Goal: Task Accomplishment & Management: Manage account settings

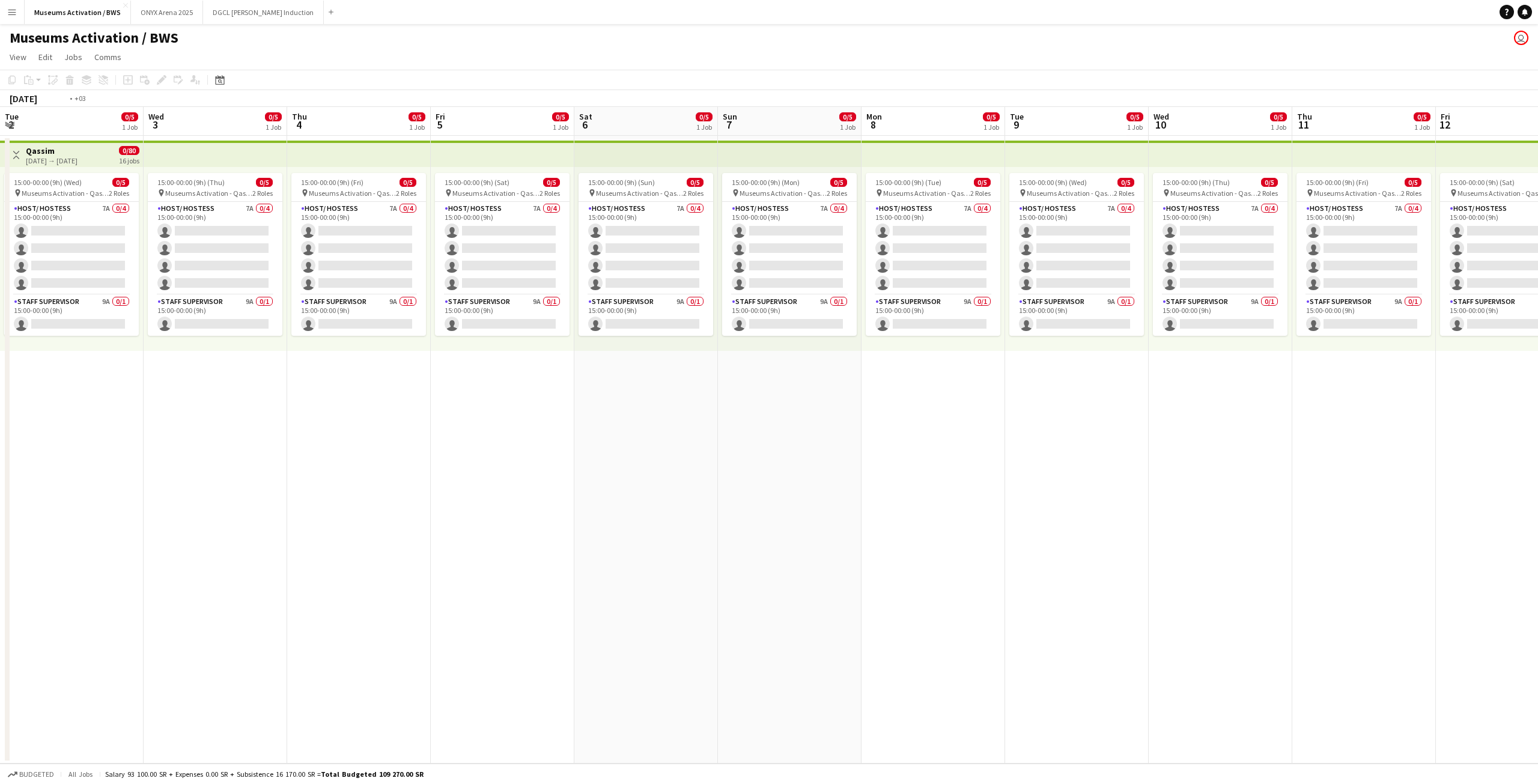
drag, startPoint x: 1038, startPoint y: 279, endPoint x: 771, endPoint y: 307, distance: 268.9
click at [769, 307] on app-calendar-viewport "Tue 2 0/5 1 Job Wed 3 0/5 1 Job Thu 4 0/5 1 Job Fri 5 0/5 1 Job Sat 6 0/5 1 Job…" at bounding box center [769, 435] width 1538 height 657
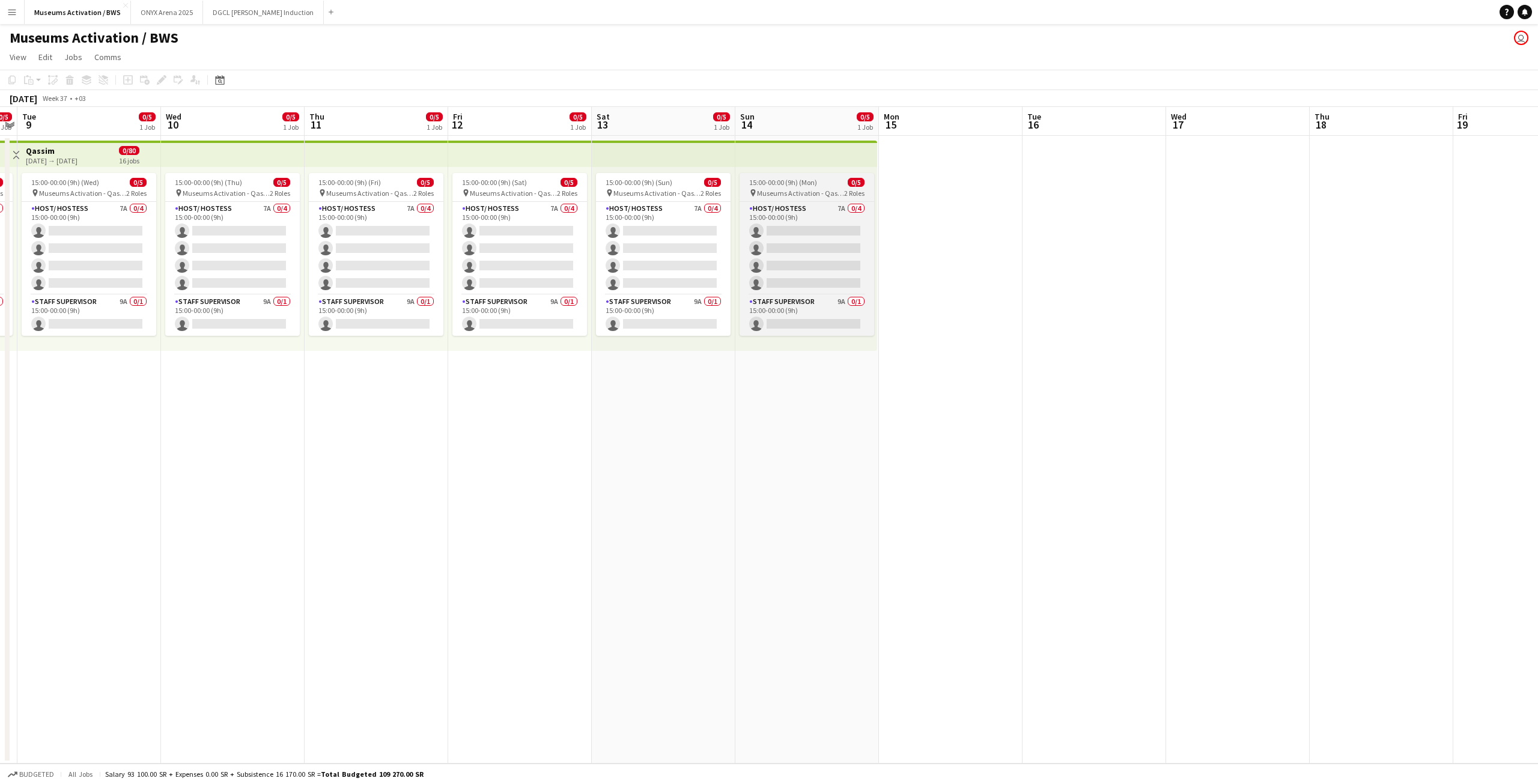
click at [816, 196] on span "Museums Activation - Qassim" at bounding box center [800, 193] width 87 height 9
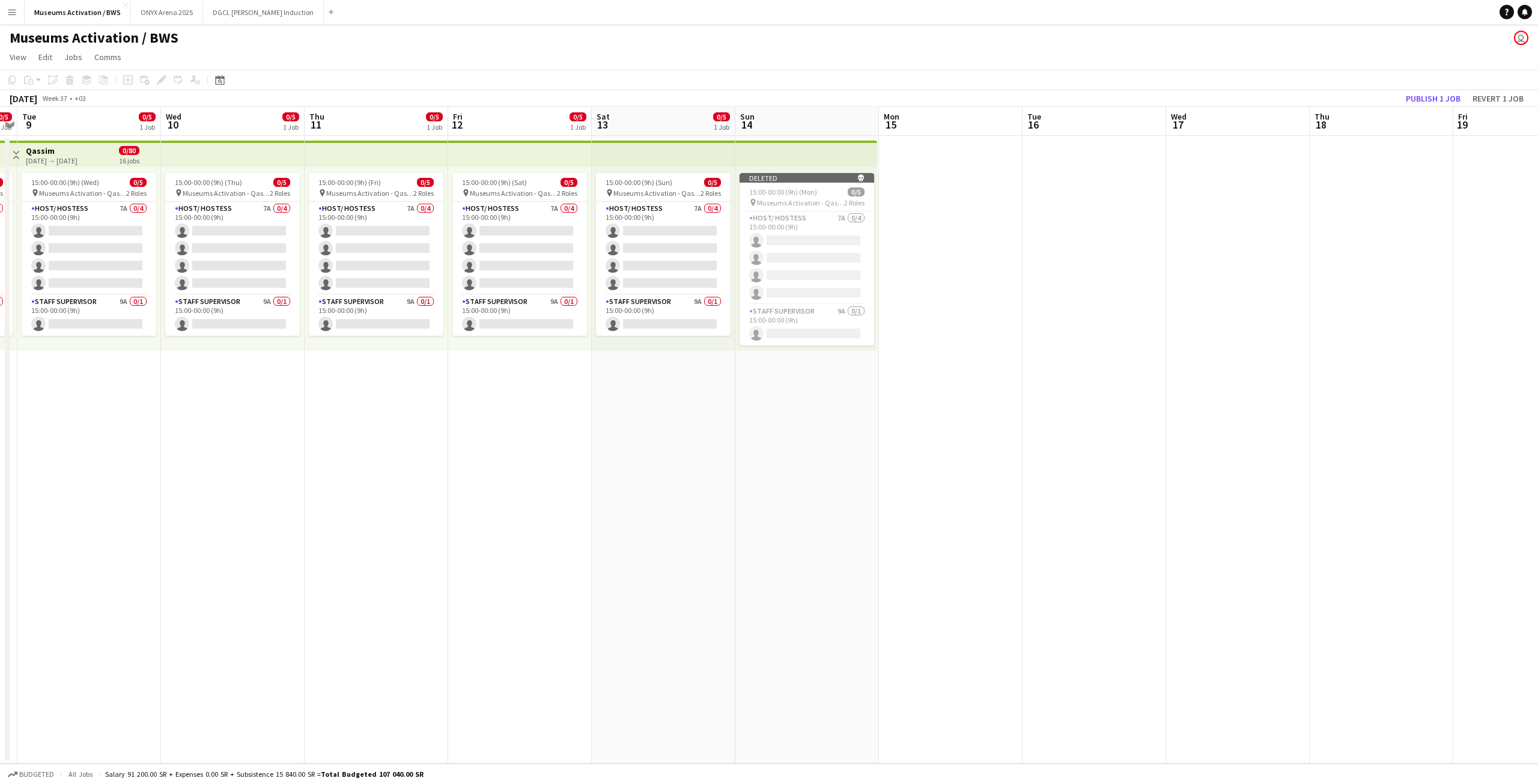
click at [1030, 200] on app-date-cell at bounding box center [1095, 450] width 144 height 628
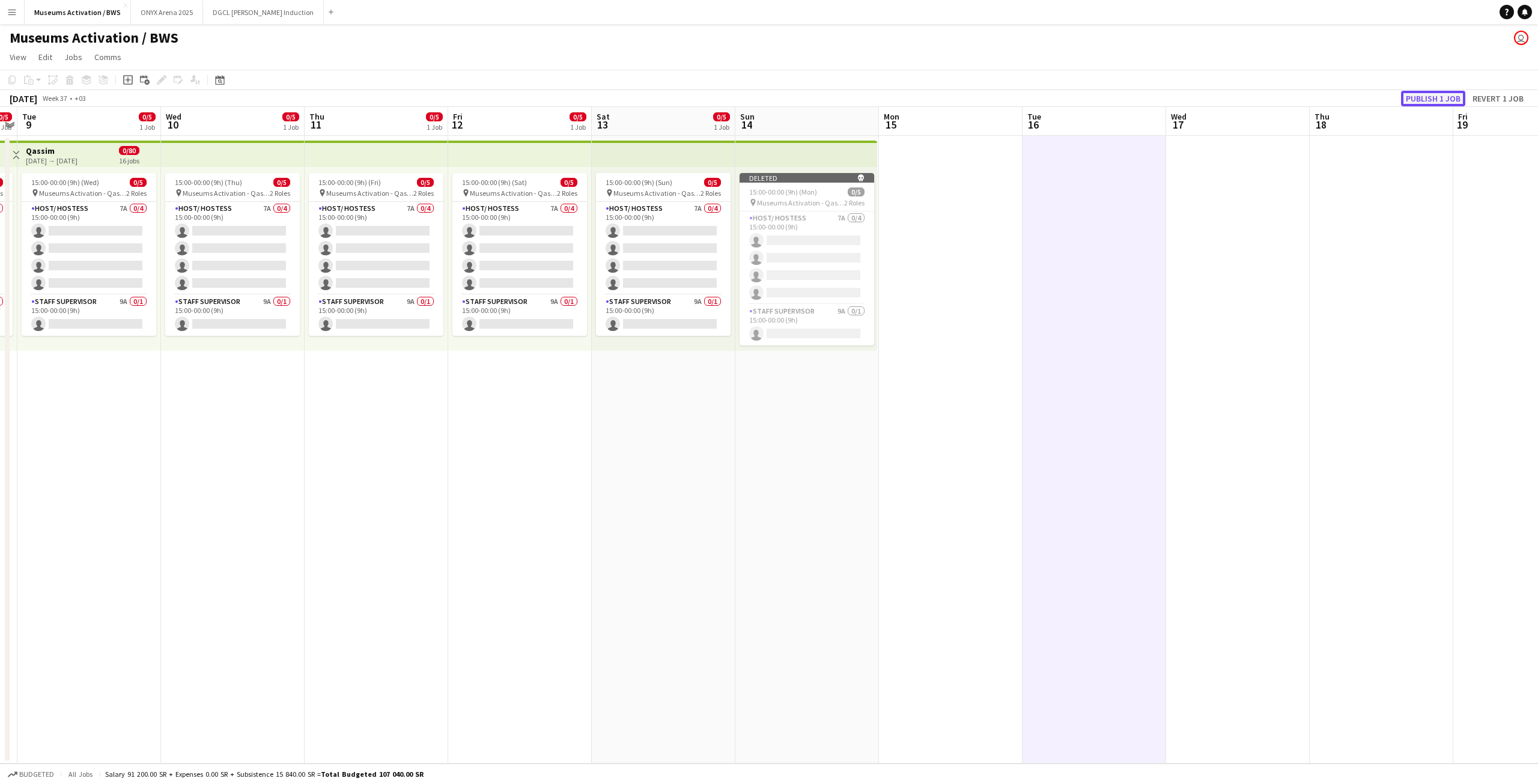
click at [1407, 100] on button "Publish 1 job" at bounding box center [1433, 99] width 64 height 16
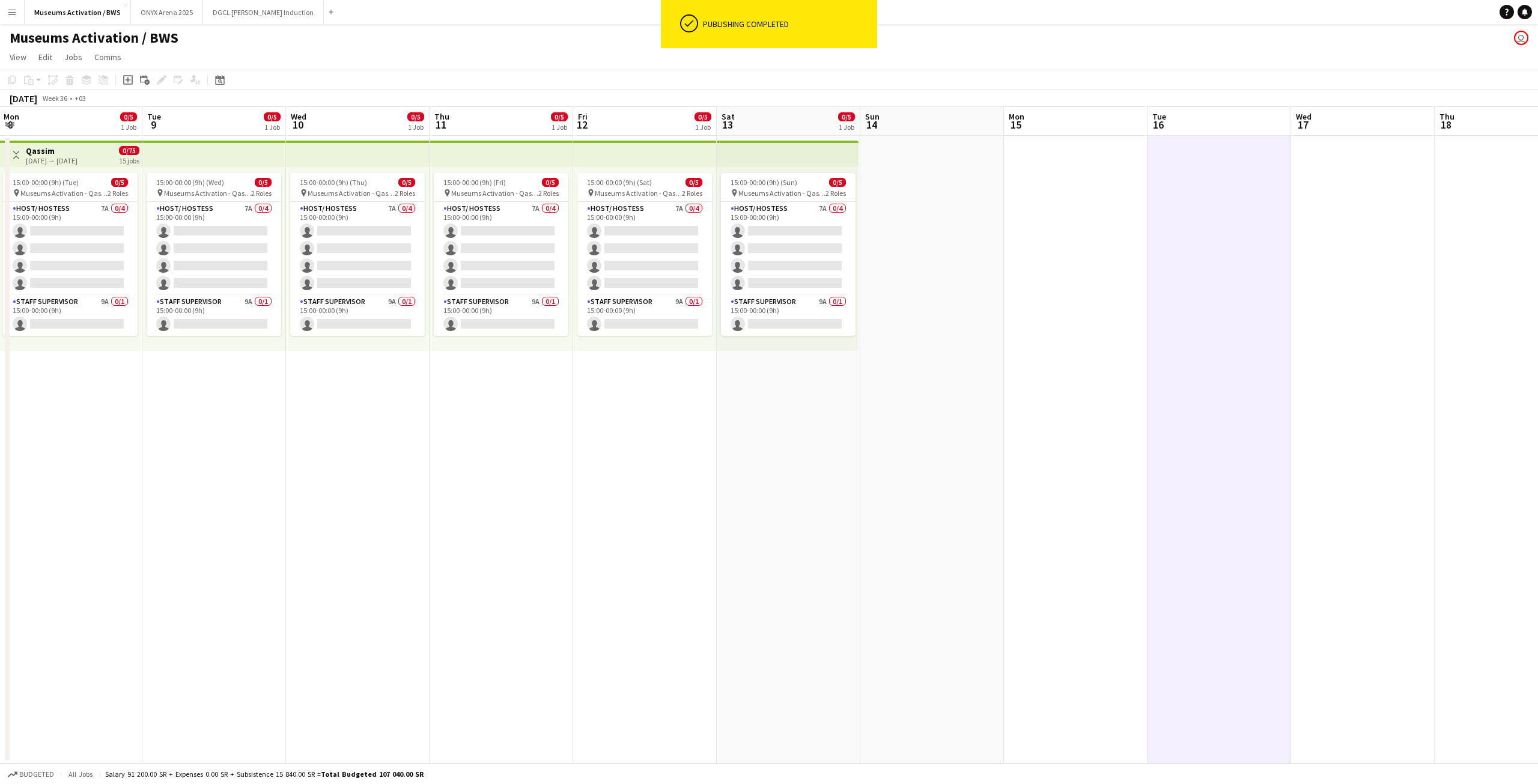
drag, startPoint x: 632, startPoint y: 403, endPoint x: 760, endPoint y: 395, distance: 128.9
click at [760, 395] on app-calendar-viewport "Sat 6 0/5 1 Job Sun 7 0/5 1 Job Mon 8 0/5 1 Job Tue 9 0/5 1 Job Wed 10 0/5 1 Jo…" at bounding box center [769, 435] width 1538 height 657
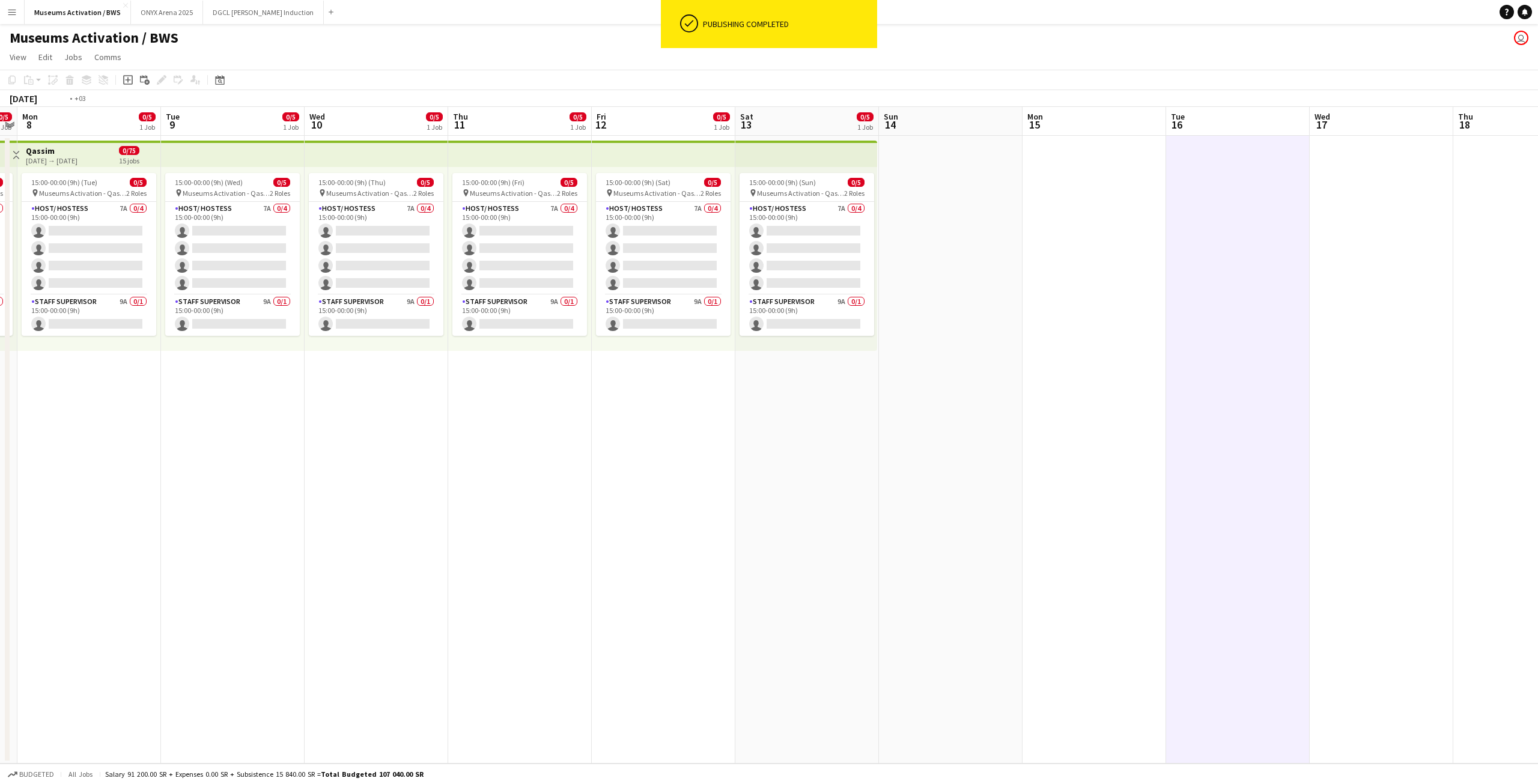
drag, startPoint x: 1211, startPoint y: 395, endPoint x: 912, endPoint y: 404, distance: 298.7
click at [936, 405] on app-calendar-viewport "Sat 6 0/5 1 Job Sun 7 0/5 1 Job Mon 8 0/5 1 Job Tue 9 0/5 1 Job Wed 10 0/5 1 Jo…" at bounding box center [769, 435] width 1538 height 657
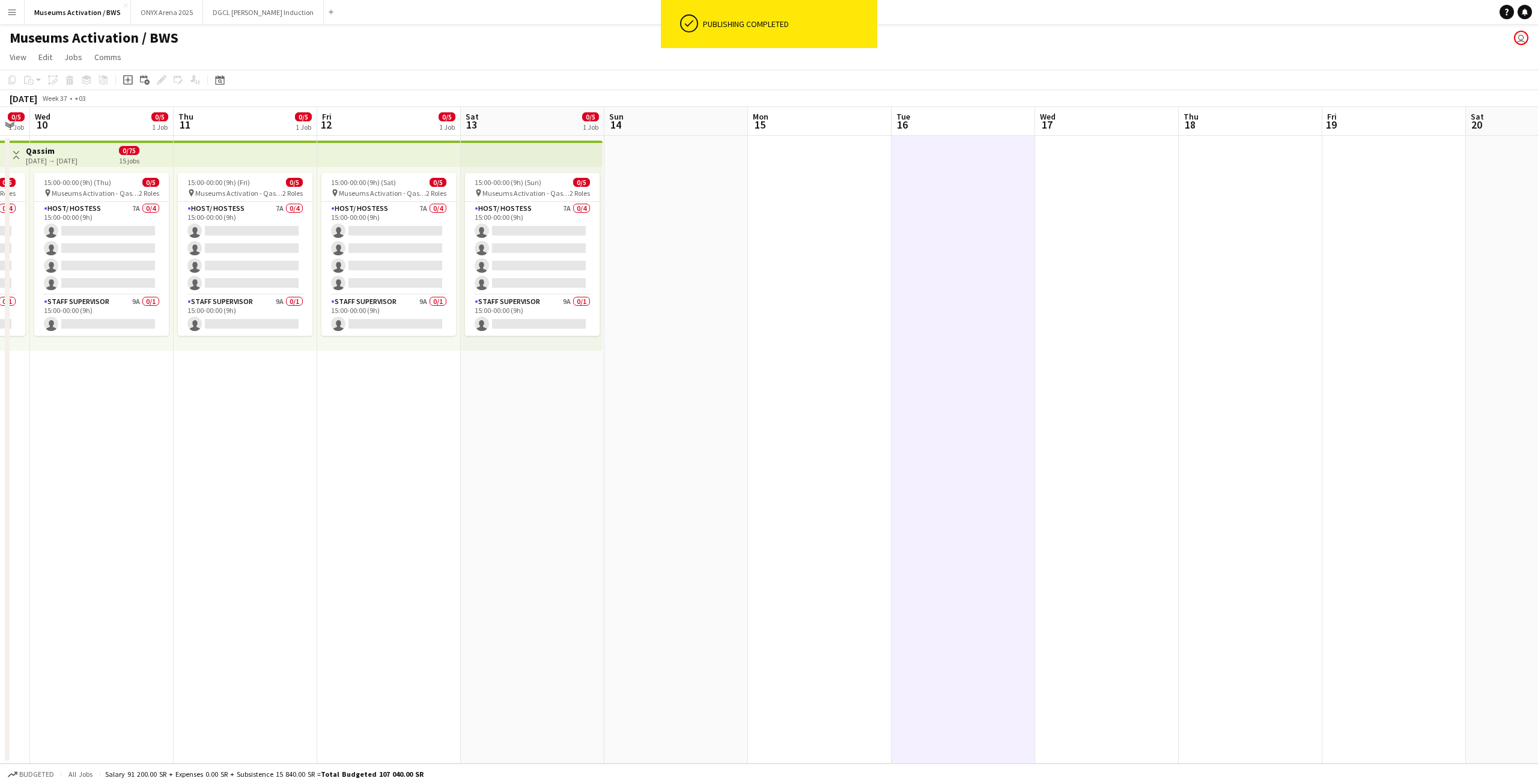
drag, startPoint x: 1268, startPoint y: 371, endPoint x: 1041, endPoint y: 376, distance: 227.8
click at [1147, 373] on app-calendar-viewport "Sun 7 0/5 1 Job Mon 8 0/5 1 Job Tue 9 0/5 1 Job Wed 10 0/5 1 Job Thu 11 0/5 1 J…" at bounding box center [769, 435] width 1538 height 657
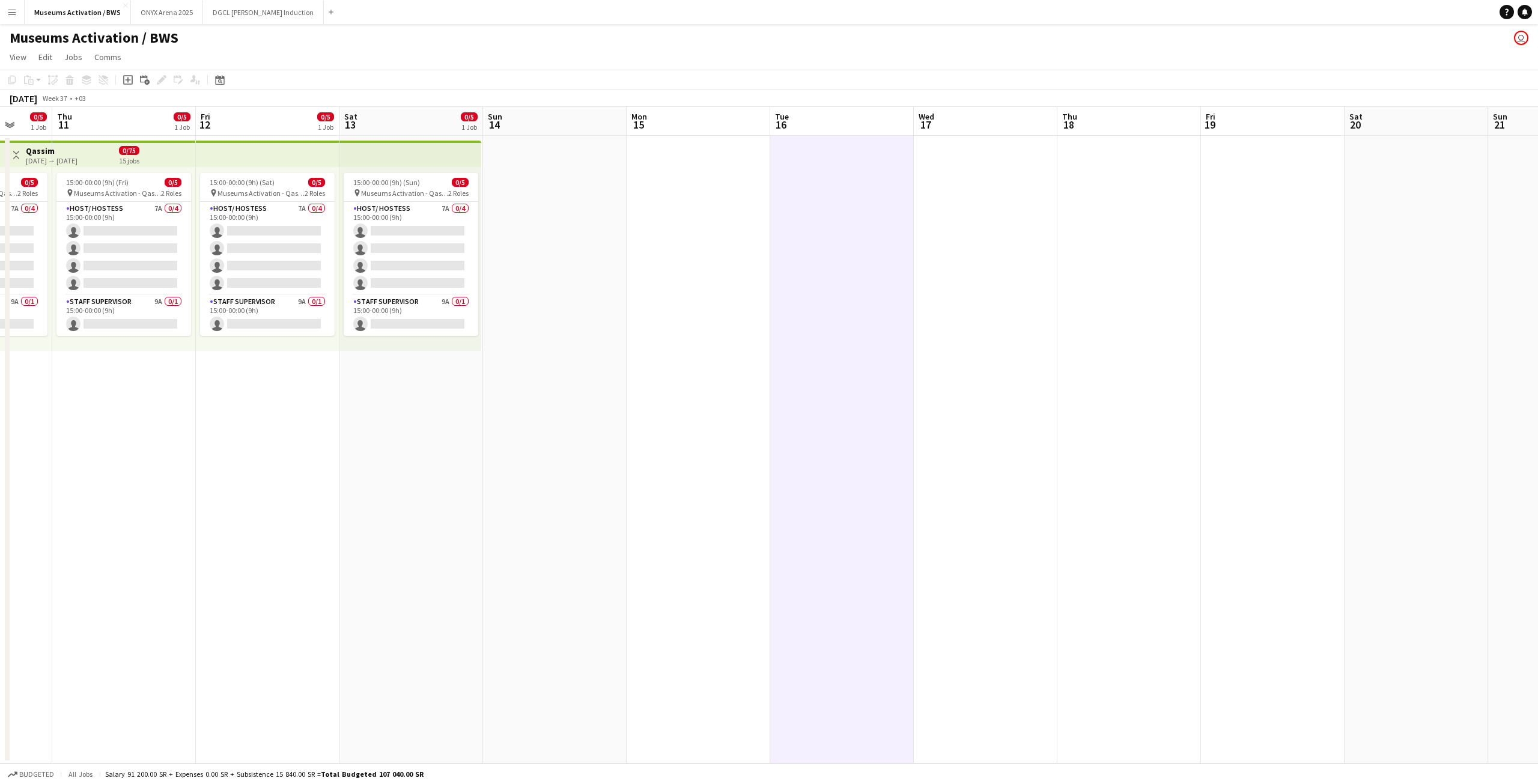
click at [759, 394] on app-calendar-viewport "Mon 8 0/5 1 Job Tue 9 0/5 1 Job Wed 10 0/5 1 Job Thu 11 0/5 1 Job Fri 12 0/5 1 …" at bounding box center [769, 435] width 1538 height 657
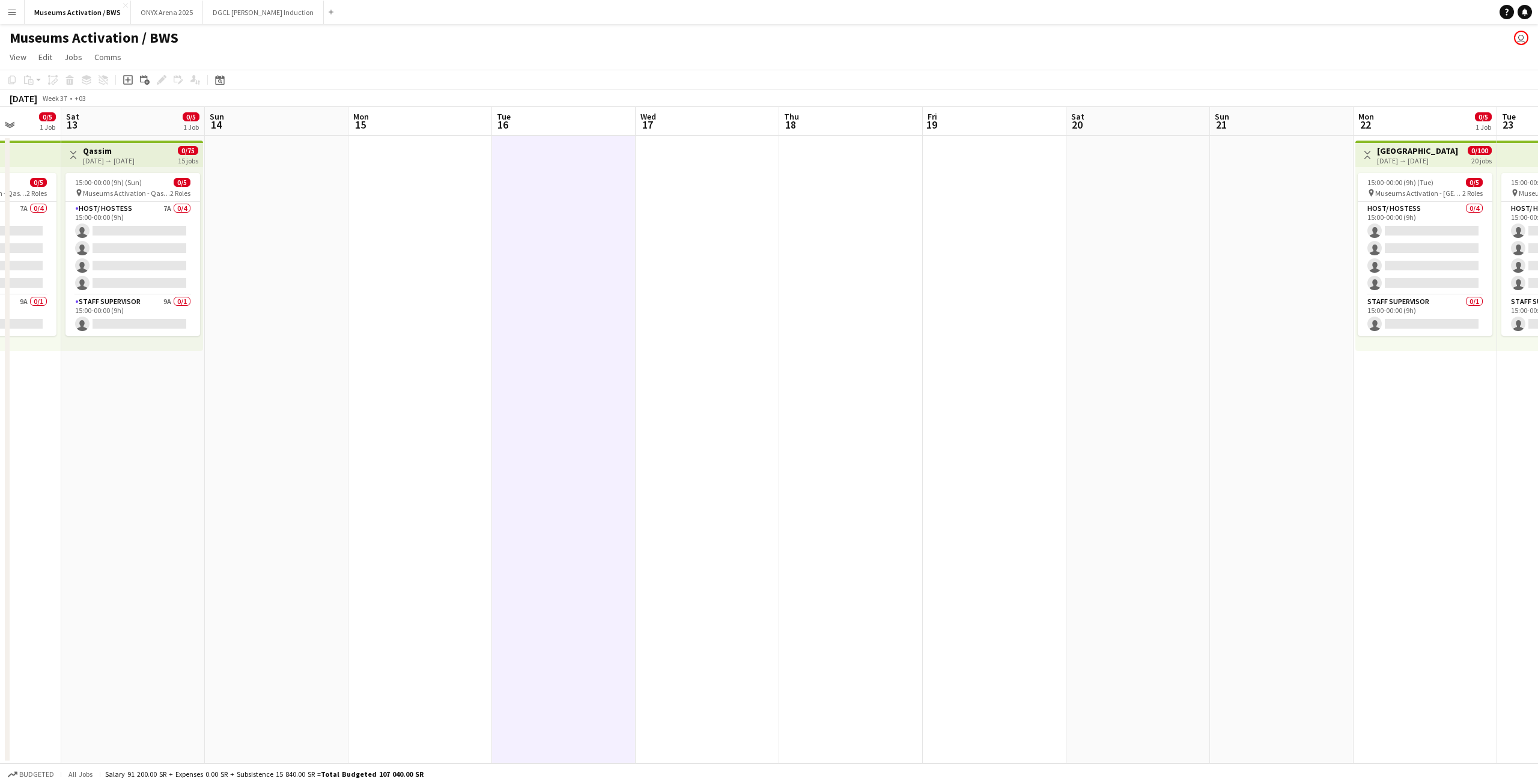
click at [432, 411] on app-calendar-viewport "Wed 10 0/5 1 Job Thu 11 0/5 1 Job Fri 12 0/5 1 Job Sat 13 0/5 1 Job Sun 14 Mon …" at bounding box center [769, 435] width 1538 height 657
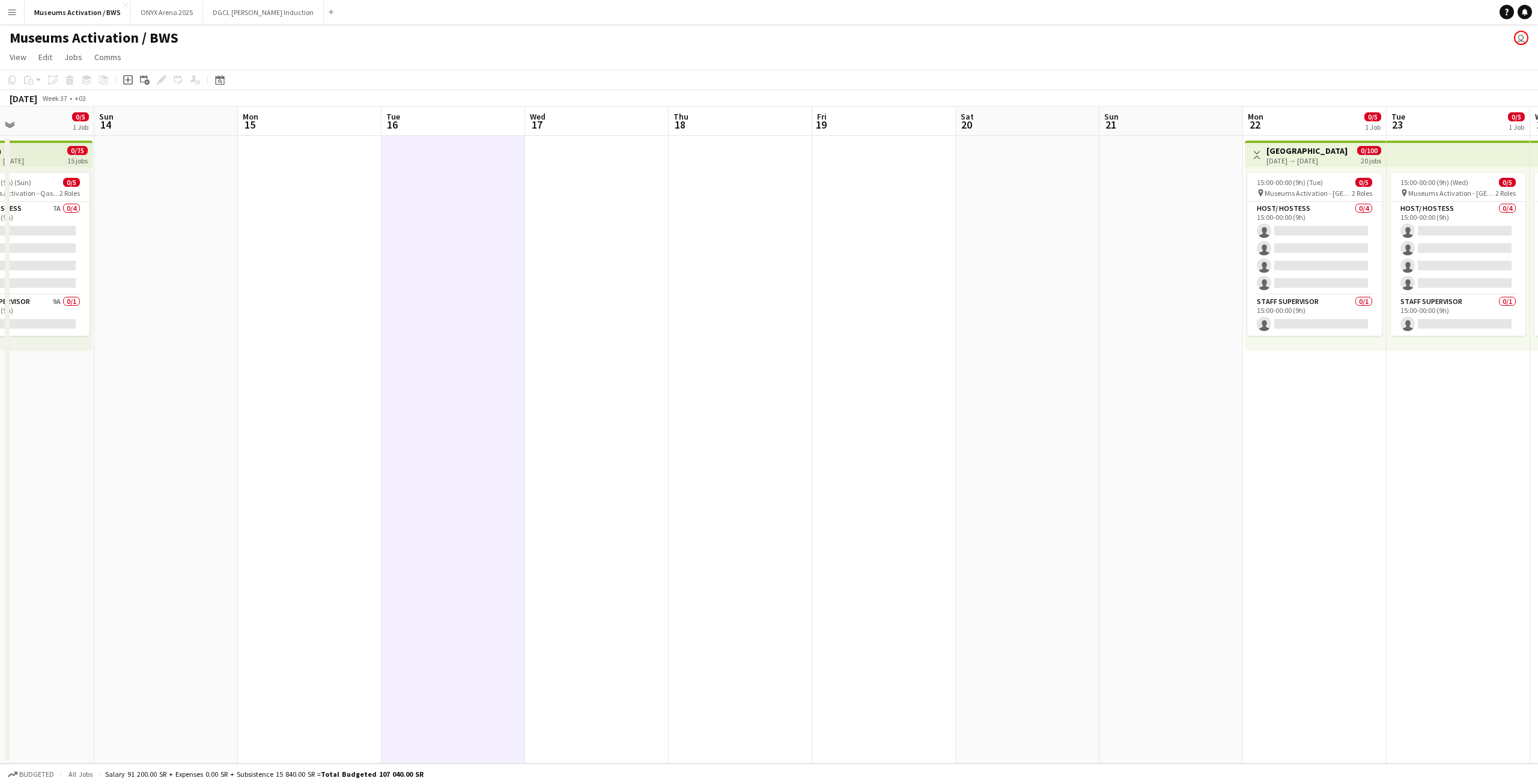
drag, startPoint x: 963, startPoint y: 365, endPoint x: 520, endPoint y: 368, distance: 442.8
click at [943, 366] on app-calendar-viewport "Wed 10 0/5 1 Job Thu 11 0/5 1 Job Fri 12 0/5 1 Job Sat 13 0/5 1 Job Sun 14 Mon …" at bounding box center [769, 435] width 1538 height 657
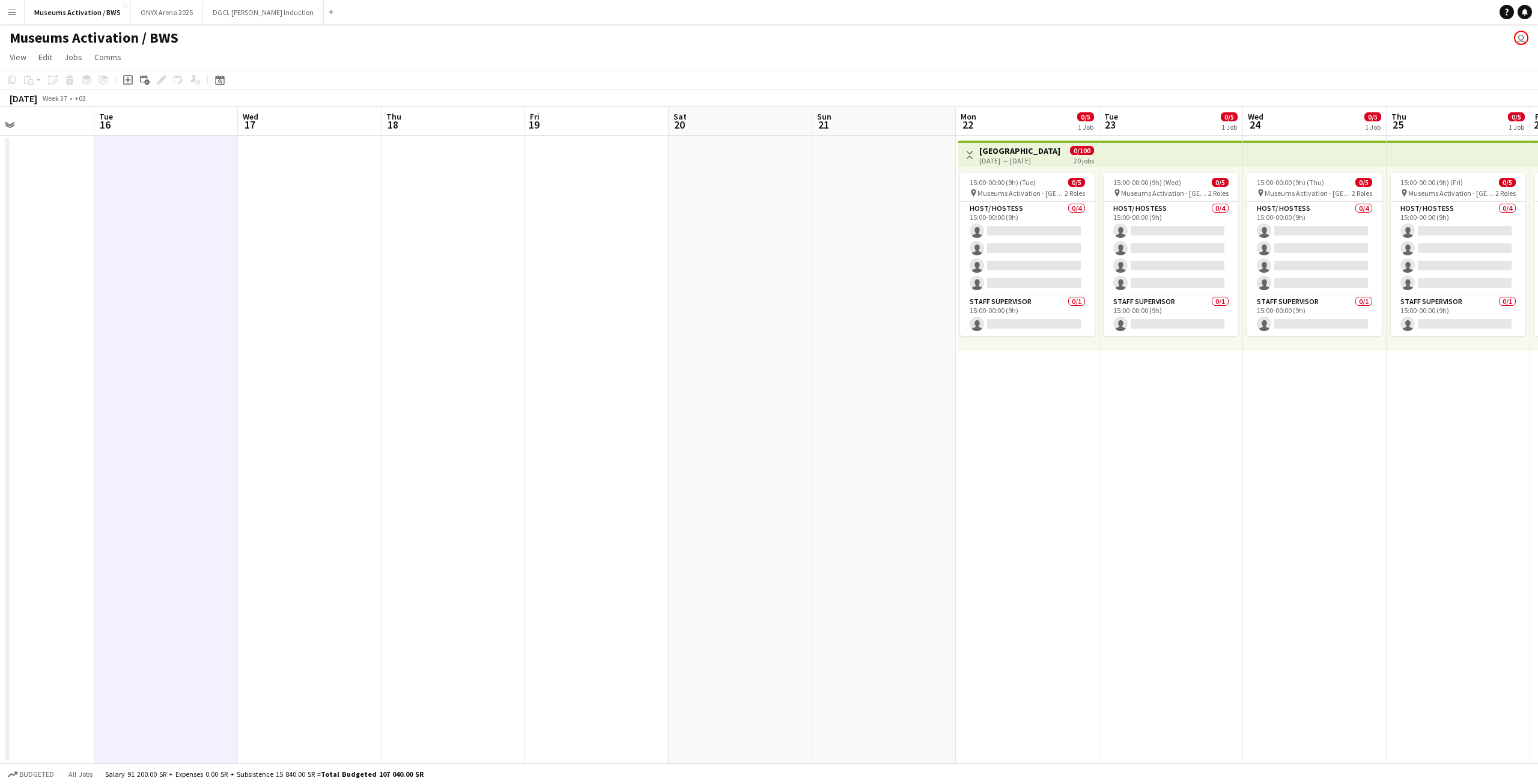
click at [520, 368] on app-calendar-viewport "Fri 12 0/5 1 Job Sat 13 0/5 1 Job Sun 14 Mon 15 Tue 16 Wed 17 Thu 18 Fri 19 Sat…" at bounding box center [769, 435] width 1538 height 657
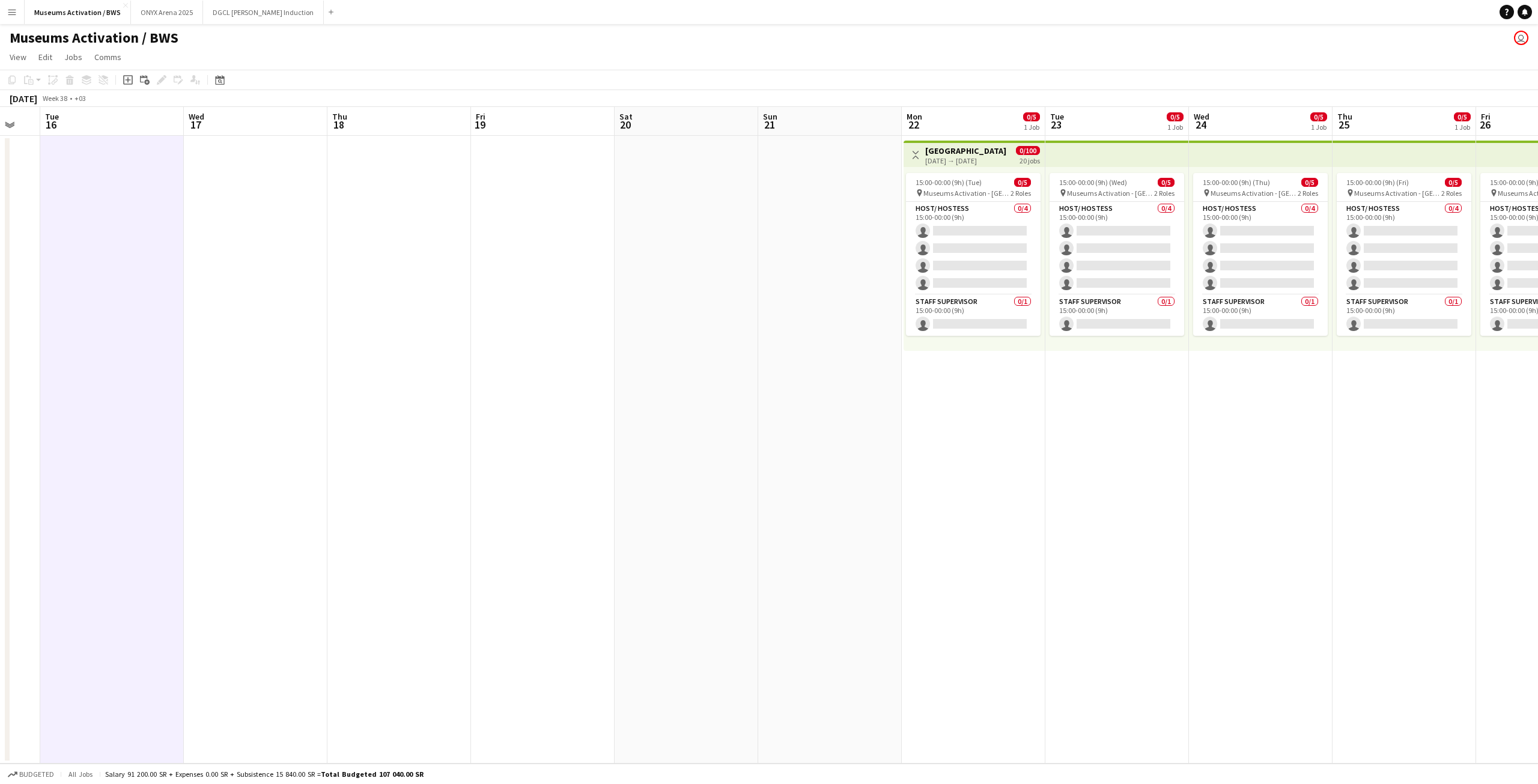
drag, startPoint x: 825, startPoint y: 372, endPoint x: 676, endPoint y: 383, distance: 149.5
click at [677, 380] on app-calendar-viewport "Sat 13 0/5 1 Job Sun 14 Mon 15 Tue 16 Wed 17 Thu 18 Fri 19 Sat 20 Sun 21 Mon 22…" at bounding box center [769, 435] width 1538 height 657
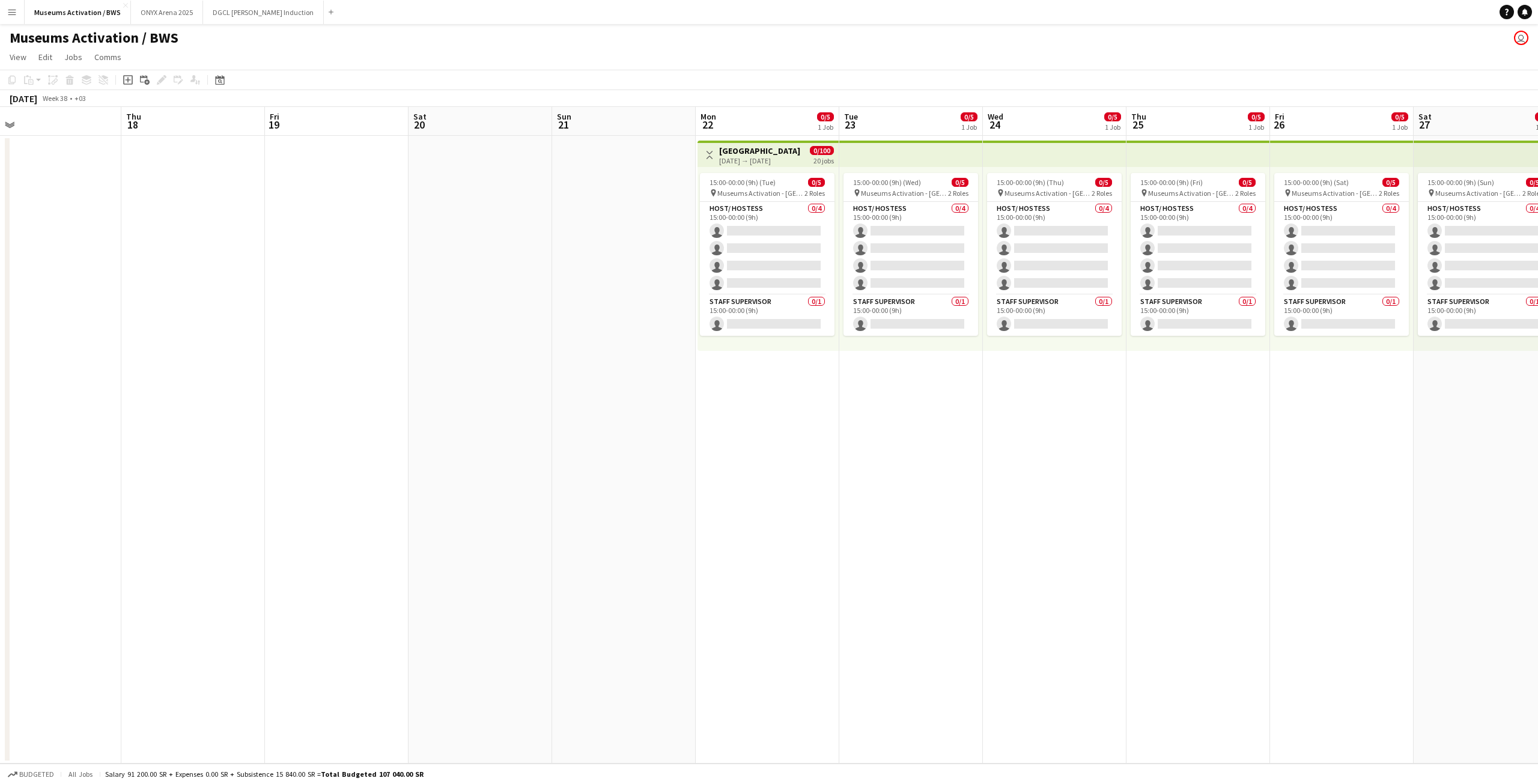
drag, startPoint x: 904, startPoint y: 429, endPoint x: 786, endPoint y: 400, distance: 121.8
click at [811, 403] on app-calendar-viewport "Mon 15 Tue 16 Wed 17 Thu 18 Fri 19 Sat 20 Sun 21 Mon 22 0/5 1 Job Tue 23 0/5 1 …" at bounding box center [769, 435] width 1538 height 657
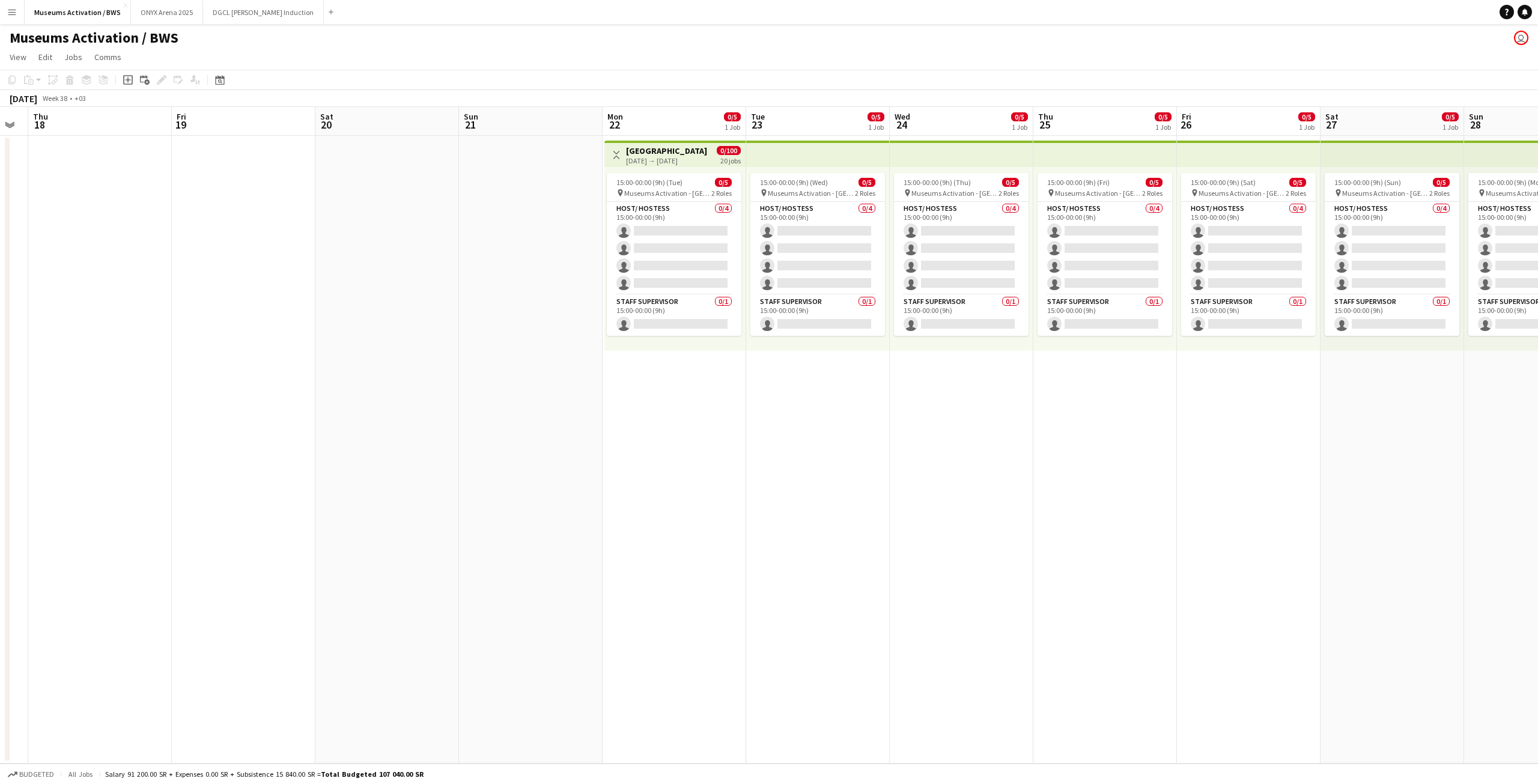
click at [671, 196] on span "Museums Activation - [GEOGRAPHIC_DATA]" at bounding box center [667, 193] width 87 height 9
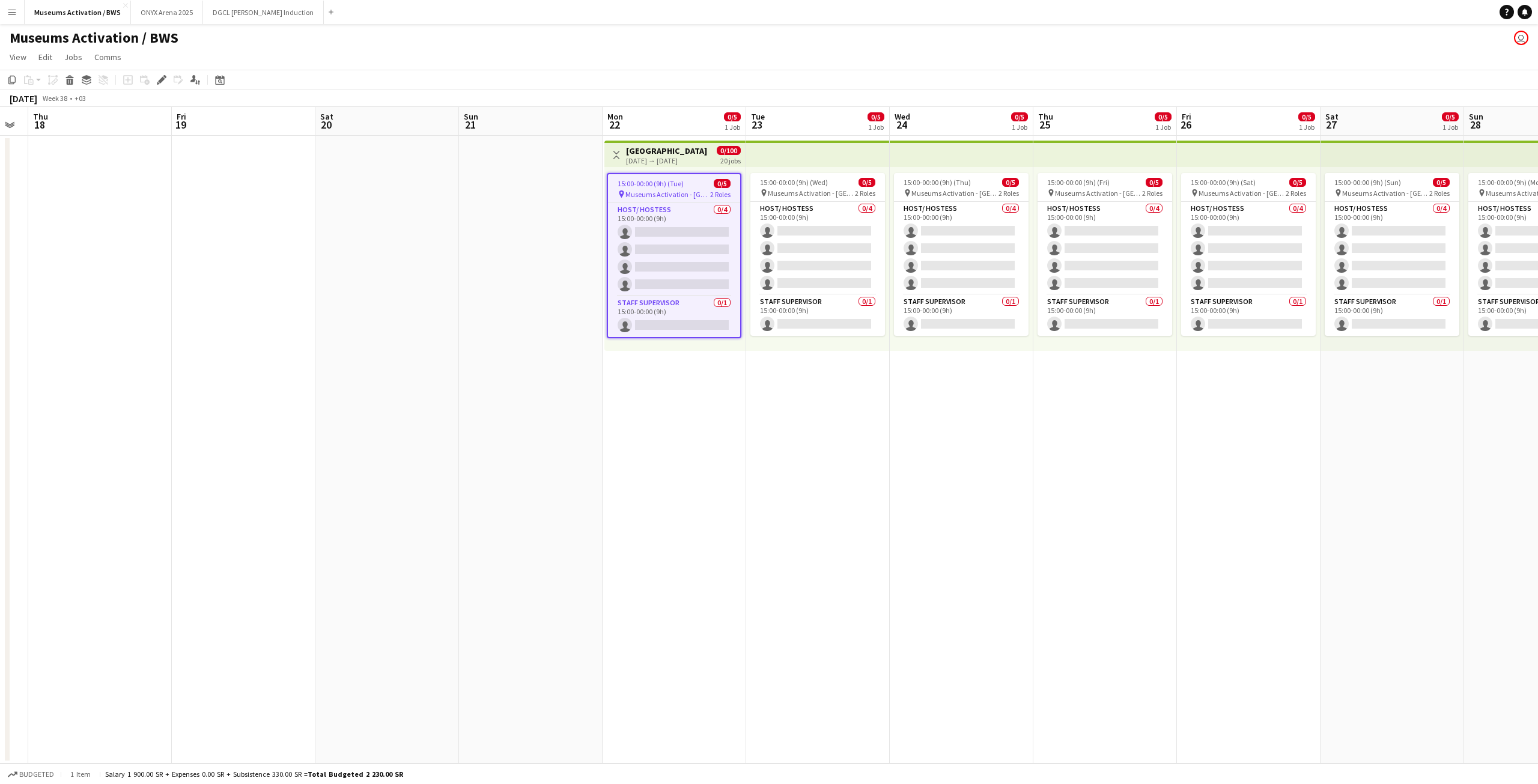
click at [690, 144] on app-top-bar "Toggle View [GEOGRAPHIC_DATA] [DATE] → [DATE] 0/100 20 jobs" at bounding box center [674, 154] width 141 height 26
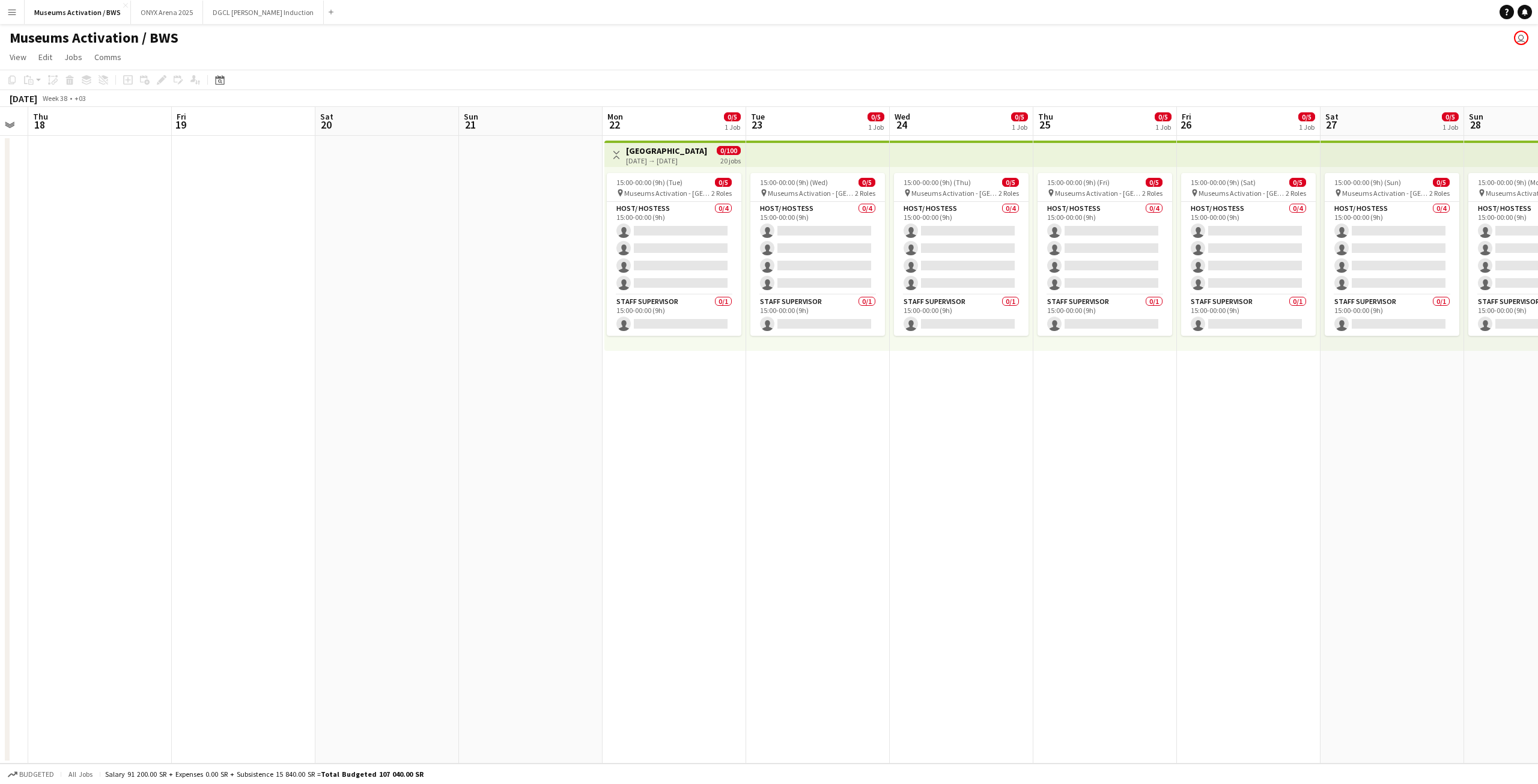
click at [690, 157] on div "[DATE] → [DATE]" at bounding box center [666, 160] width 81 height 9
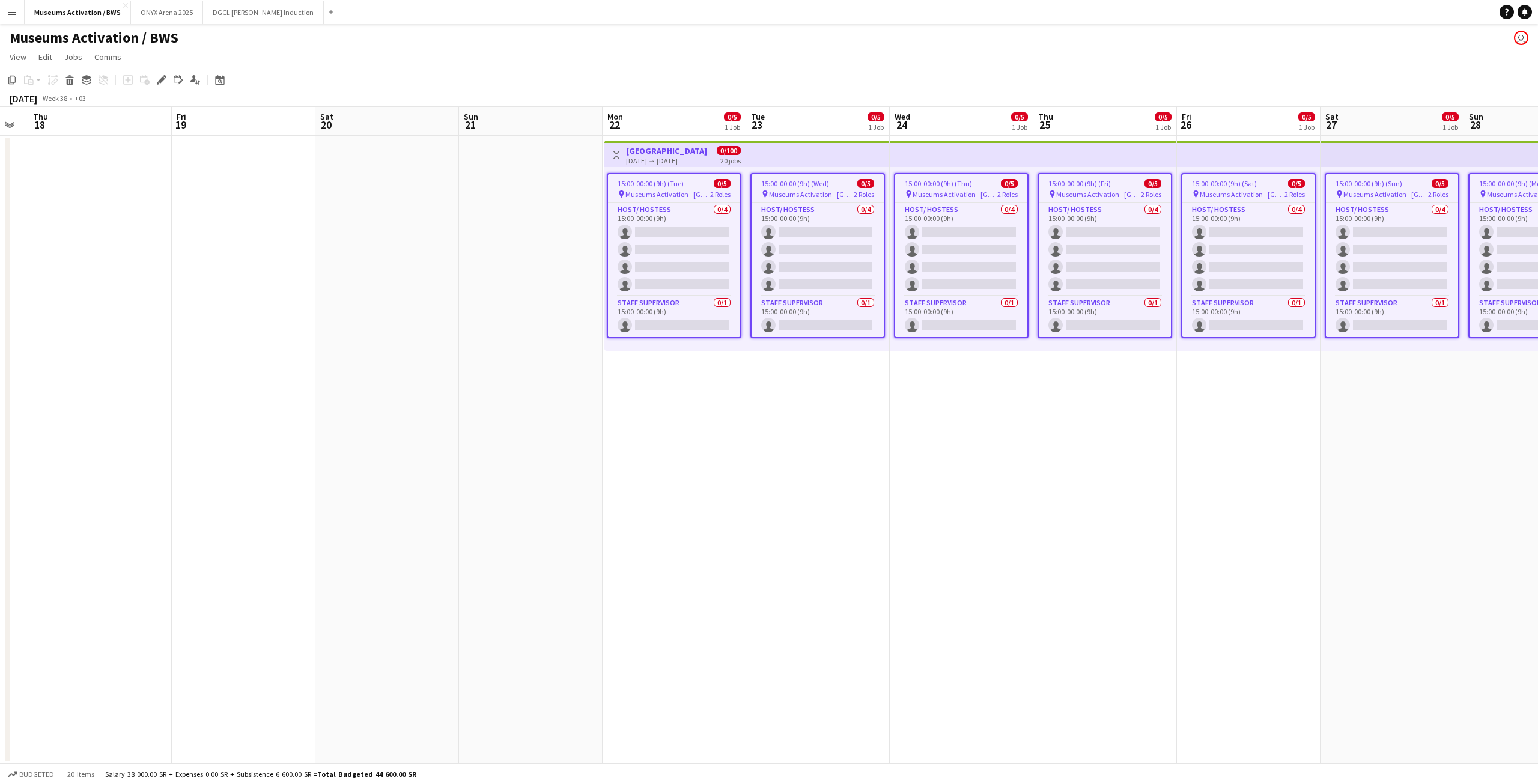
drag, startPoint x: 1113, startPoint y: 388, endPoint x: 784, endPoint y: 408, distance: 329.9
click at [745, 407] on app-calendar-viewport "Mon 15 Tue 16 Wed 17 Thu 18 Fri 19 Sat 20 Sun 21 Mon 22 0/5 1 Job Tue 23 0/5 1 …" at bounding box center [769, 435] width 1538 height 657
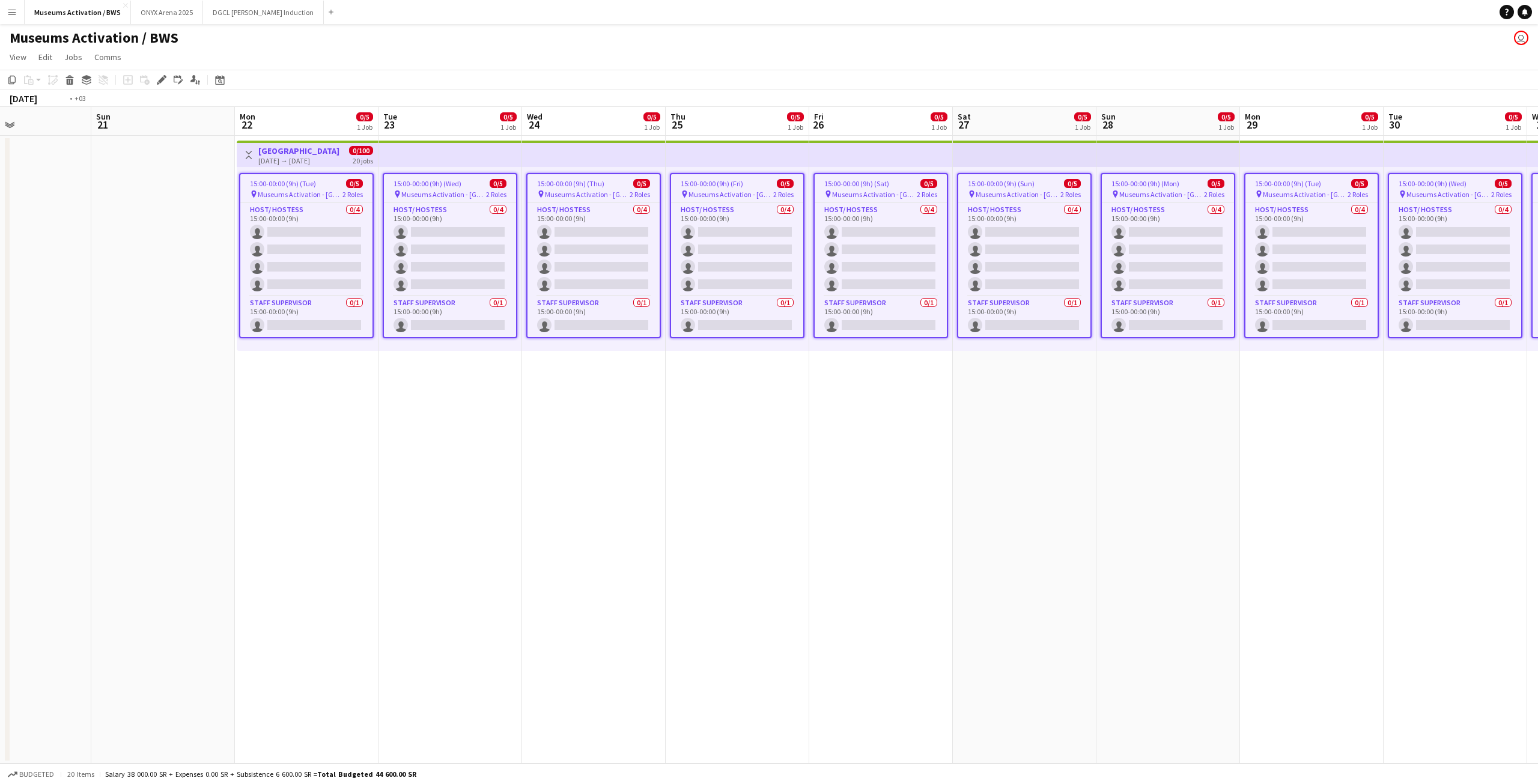
click at [790, 395] on app-calendar-viewport "Thu 18 Fri 19 Sat 20 Sun 21 Mon 22 0/5 1 Job Tue 23 0/5 1 Job Wed 24 0/5 1 Job …" at bounding box center [769, 435] width 1538 height 657
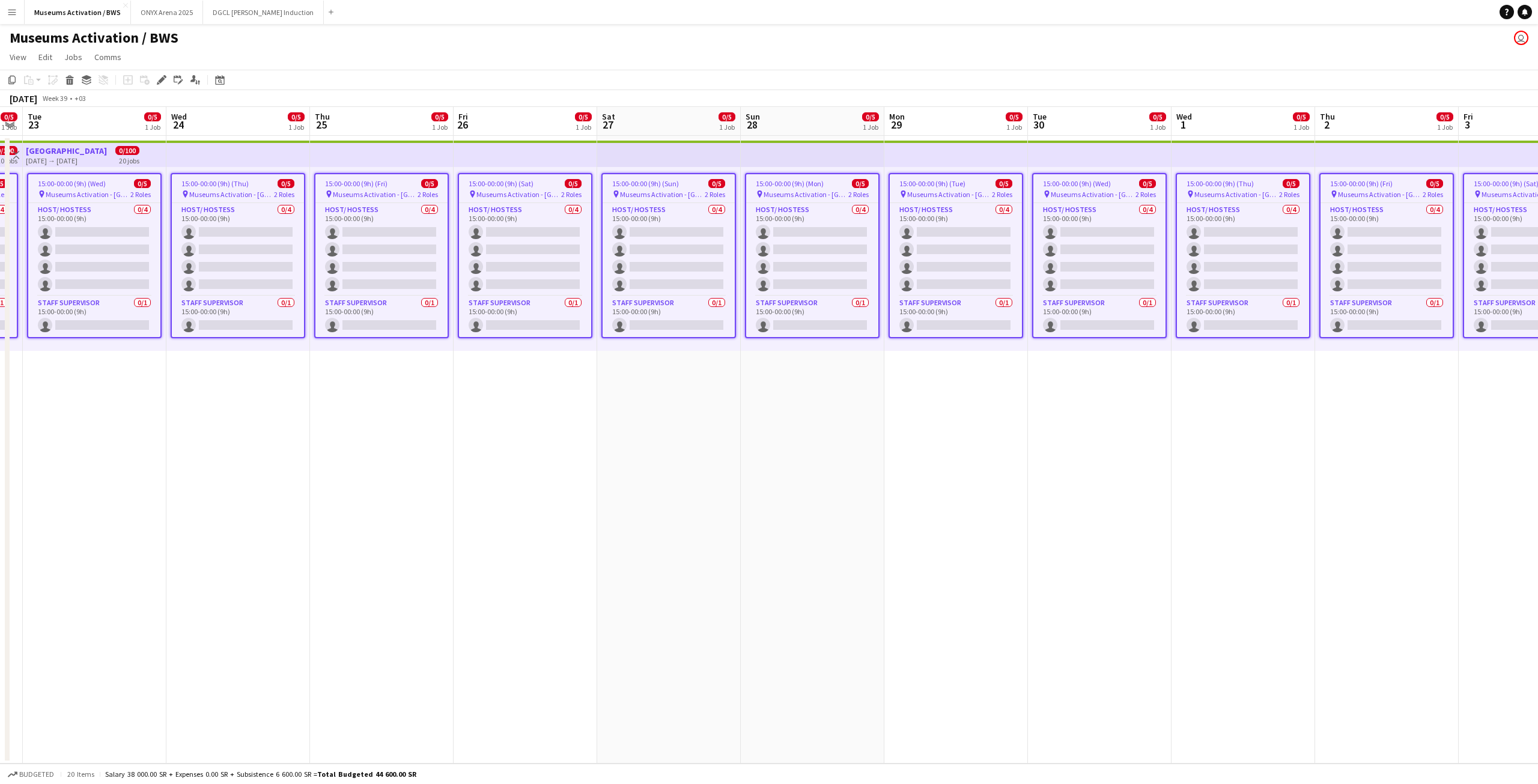
drag, startPoint x: 889, startPoint y: 395, endPoint x: 680, endPoint y: 410, distance: 209.6
click at [681, 412] on app-calendar-viewport "Sat 20 Sun 21 Mon 22 0/5 1 Job Tue 23 0/5 1 Job Wed 24 0/5 1 Job Thu 25 0/5 1 J…" at bounding box center [769, 435] width 1538 height 657
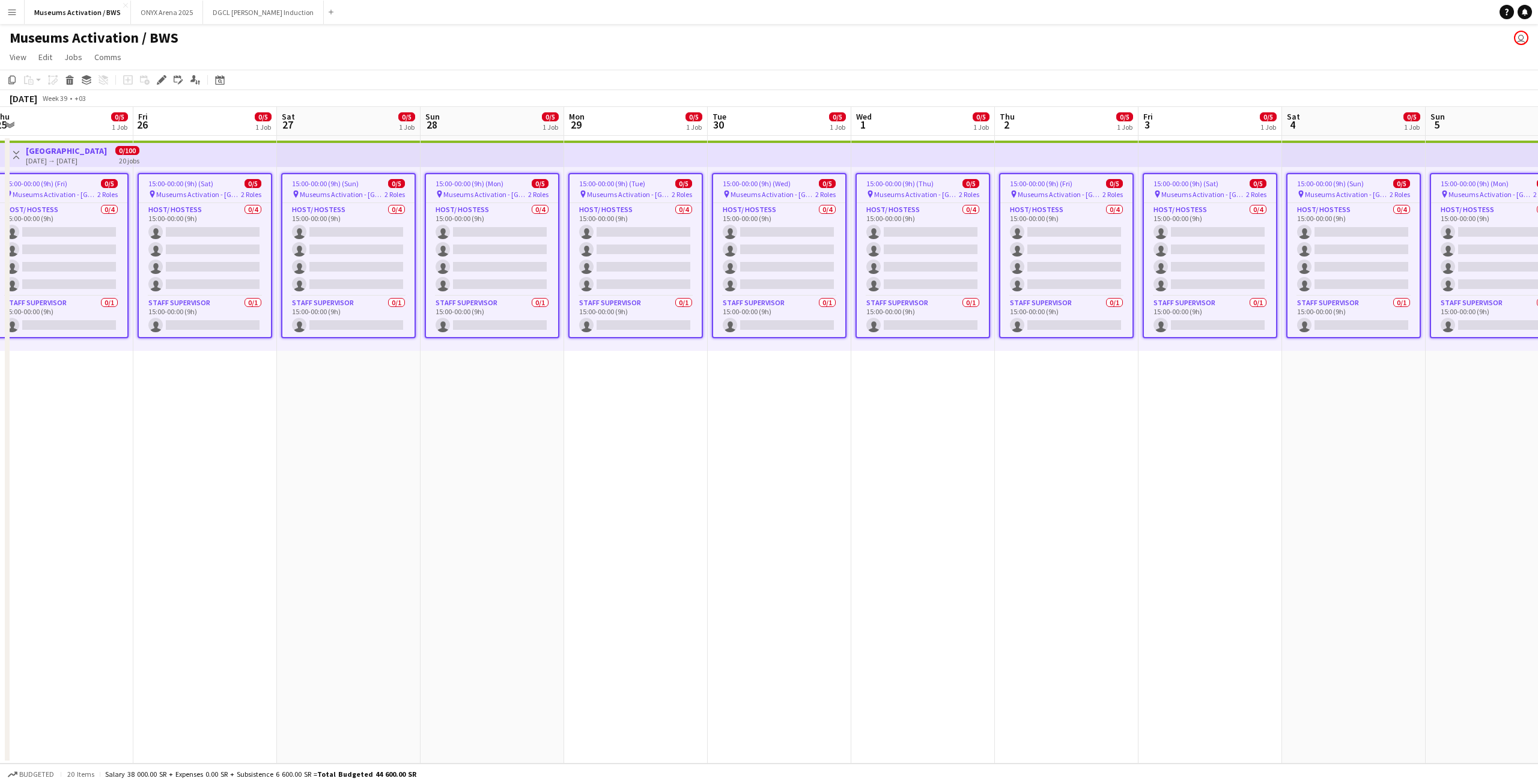
drag, startPoint x: 824, startPoint y: 404, endPoint x: 522, endPoint y: 431, distance: 304.0
click at [522, 431] on app-calendar-viewport "Tue 23 0/5 1 Job Wed 24 0/5 1 Job Thu 25 0/5 1 Job Fri 26 0/5 1 Job Sat 27 0/5 …" at bounding box center [769, 435] width 1538 height 657
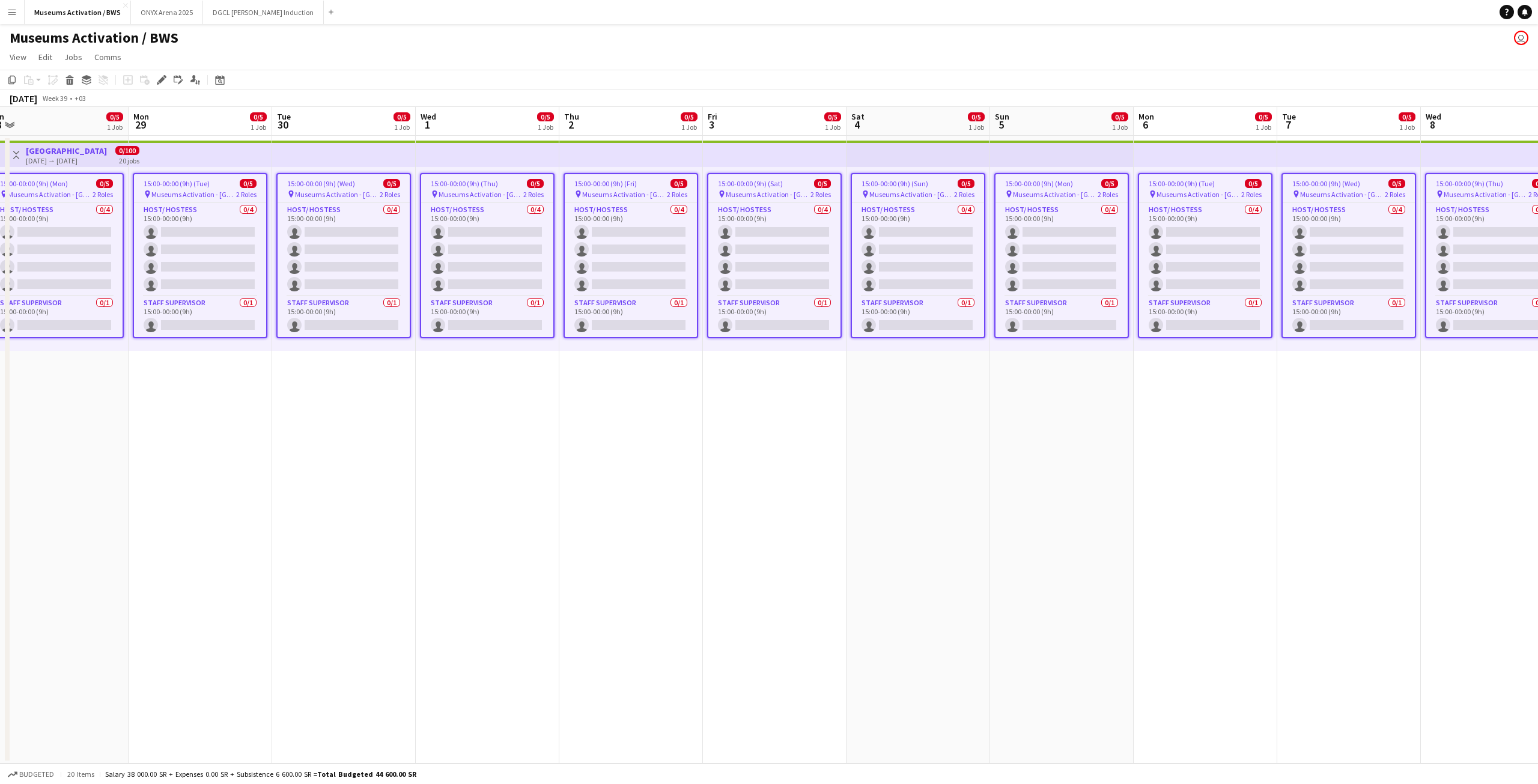
drag, startPoint x: 714, startPoint y: 416, endPoint x: 401, endPoint y: 442, distance: 313.5
click at [401, 442] on app-calendar-viewport "Fri 26 0/5 1 Job Sat 27 0/5 1 Job Sun 28 0/5 1 Job Mon 29 0/5 1 Job Tue 30 0/5 …" at bounding box center [769, 435] width 1538 height 657
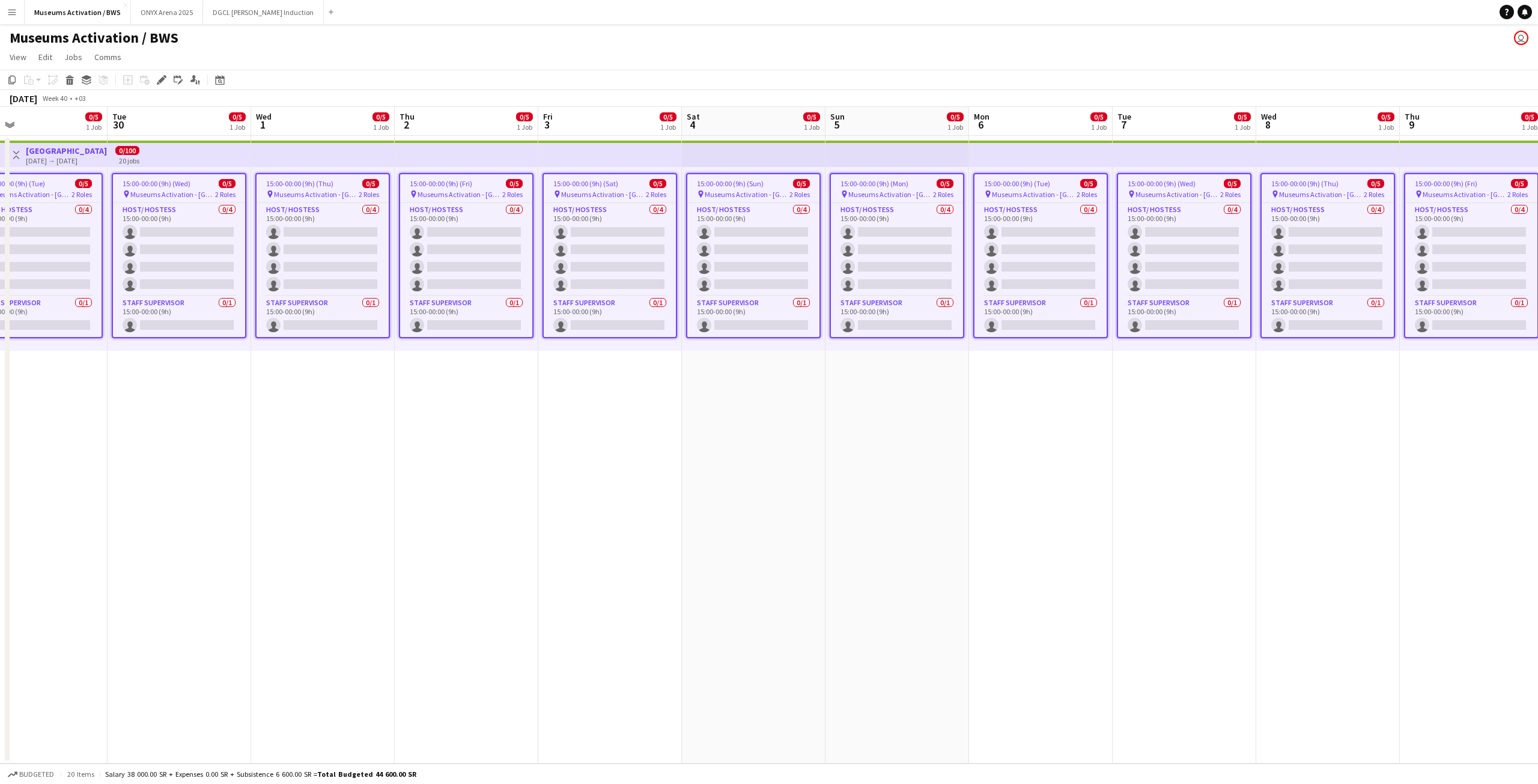
drag, startPoint x: 532, startPoint y: 448, endPoint x: 759, endPoint y: 428, distance: 228.0
click at [513, 454] on app-calendar-viewport "Fri 26 0/5 1 Job Sat 27 0/5 1 Job Sun 28 0/5 1 Job Mon 29 0/5 1 Job Tue 30 0/5 …" at bounding box center [769, 435] width 1538 height 657
drag, startPoint x: 759, startPoint y: 428, endPoint x: 812, endPoint y: 421, distance: 53.3
click at [812, 421] on app-calendar-viewport "Fri 26 0/5 1 Job Sat 27 0/5 1 Job Sun 28 0/5 1 Job Mon 29 0/5 1 Job Tue 30 0/5 …" at bounding box center [769, 435] width 1538 height 657
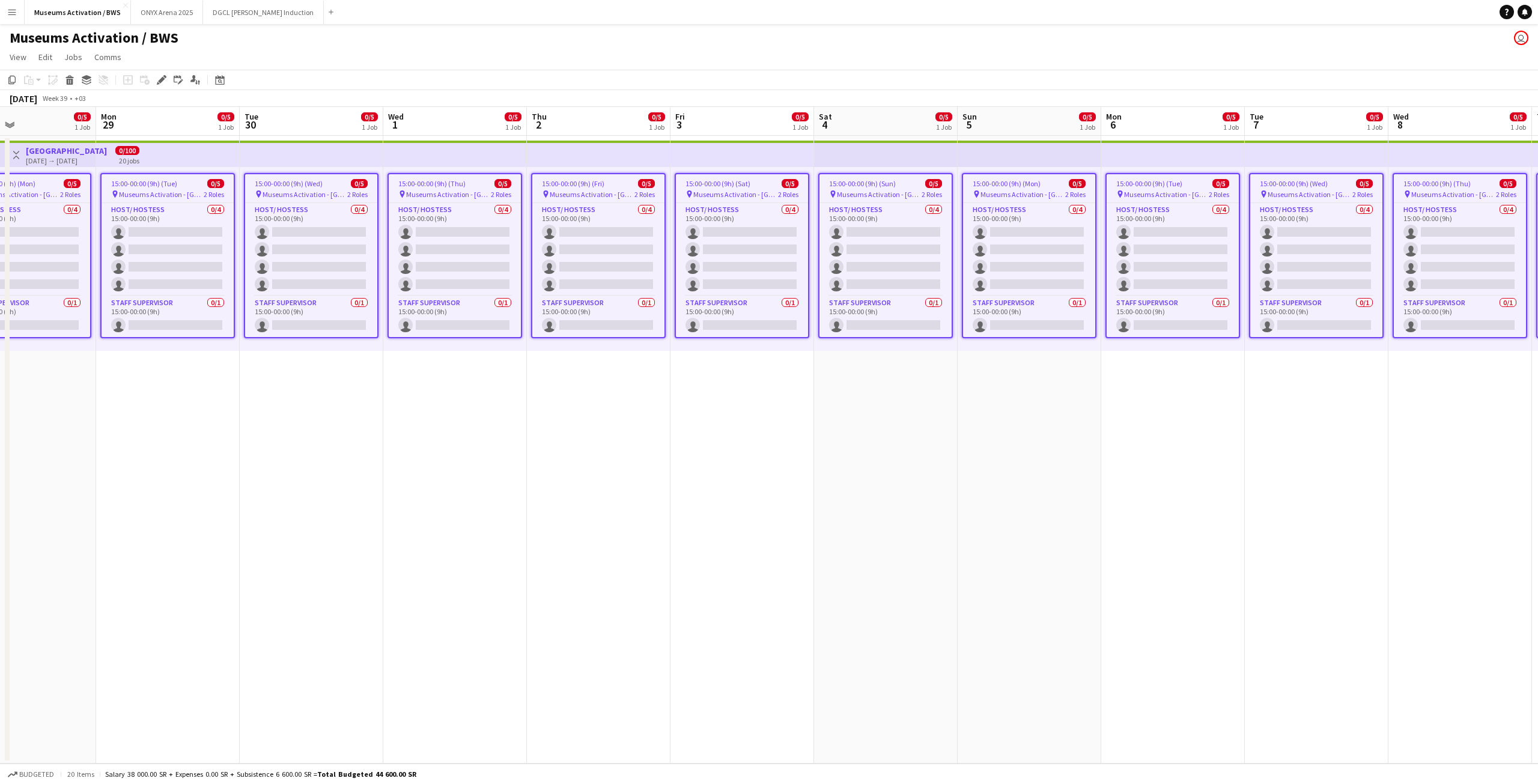
drag, startPoint x: 749, startPoint y: 472, endPoint x: 720, endPoint y: 466, distance: 28.9
click at [768, 466] on app-calendar-viewport "Fri 26 0/5 1 Job Sat 27 0/5 1 Job Sun 28 0/5 1 Job Mon 29 0/5 1 Job Tue 30 0/5 …" at bounding box center [769, 435] width 1538 height 657
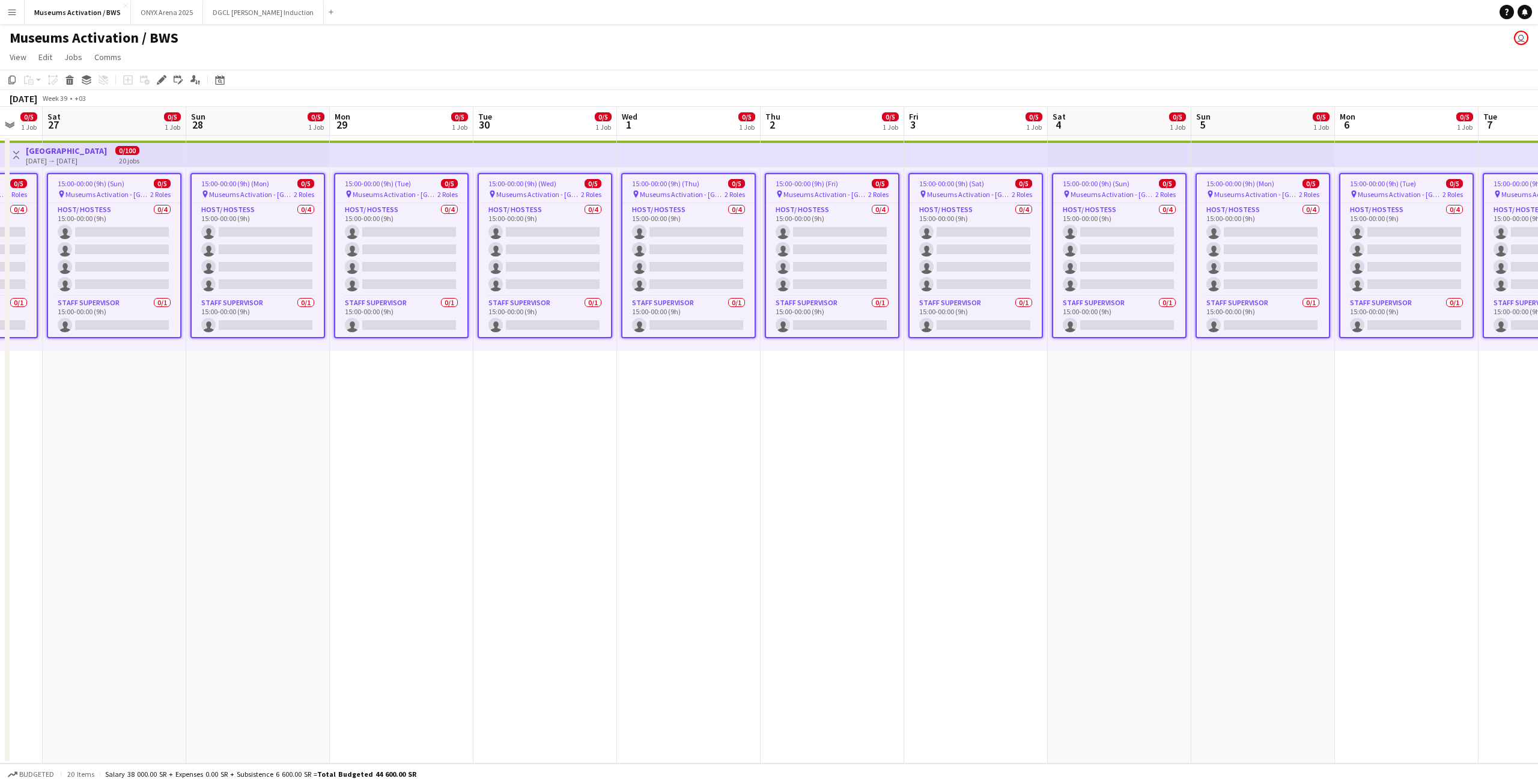
drag, startPoint x: 511, startPoint y: 478, endPoint x: 682, endPoint y: 463, distance: 171.9
click at [682, 464] on app-calendar-viewport "Wed 24 0/5 1 Job Thu 25 0/5 1 Job Fri 26 0/5 1 Job Sat 27 0/5 1 Job Sun 28 0/5 …" at bounding box center [769, 435] width 1538 height 657
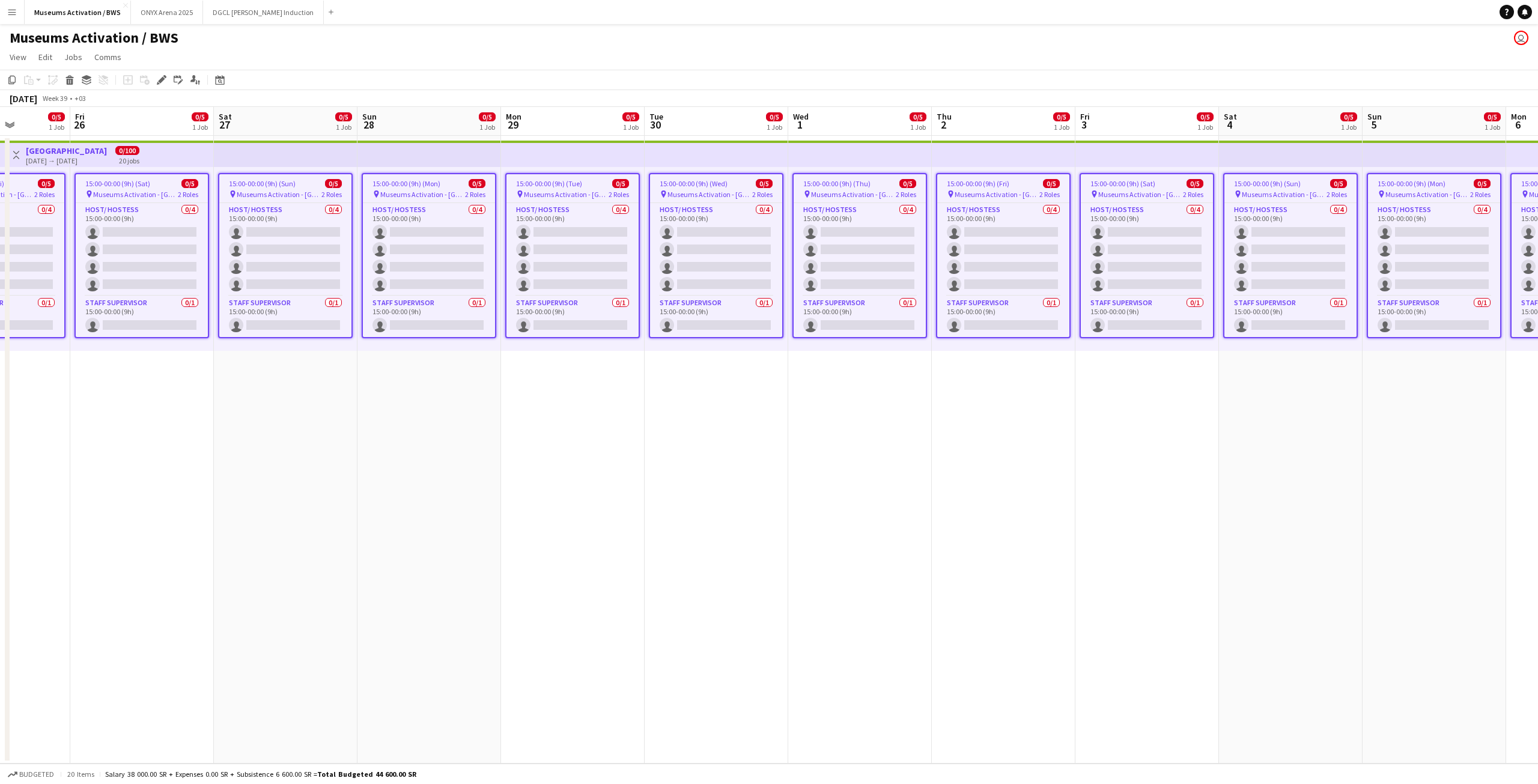
click at [559, 444] on app-calendar-viewport "Tue 23 0/5 1 Job Wed 24 0/5 1 Job Thu 25 0/5 1 Job Fri 26 0/5 1 Job Sat 27 0/5 …" at bounding box center [769, 435] width 1538 height 657
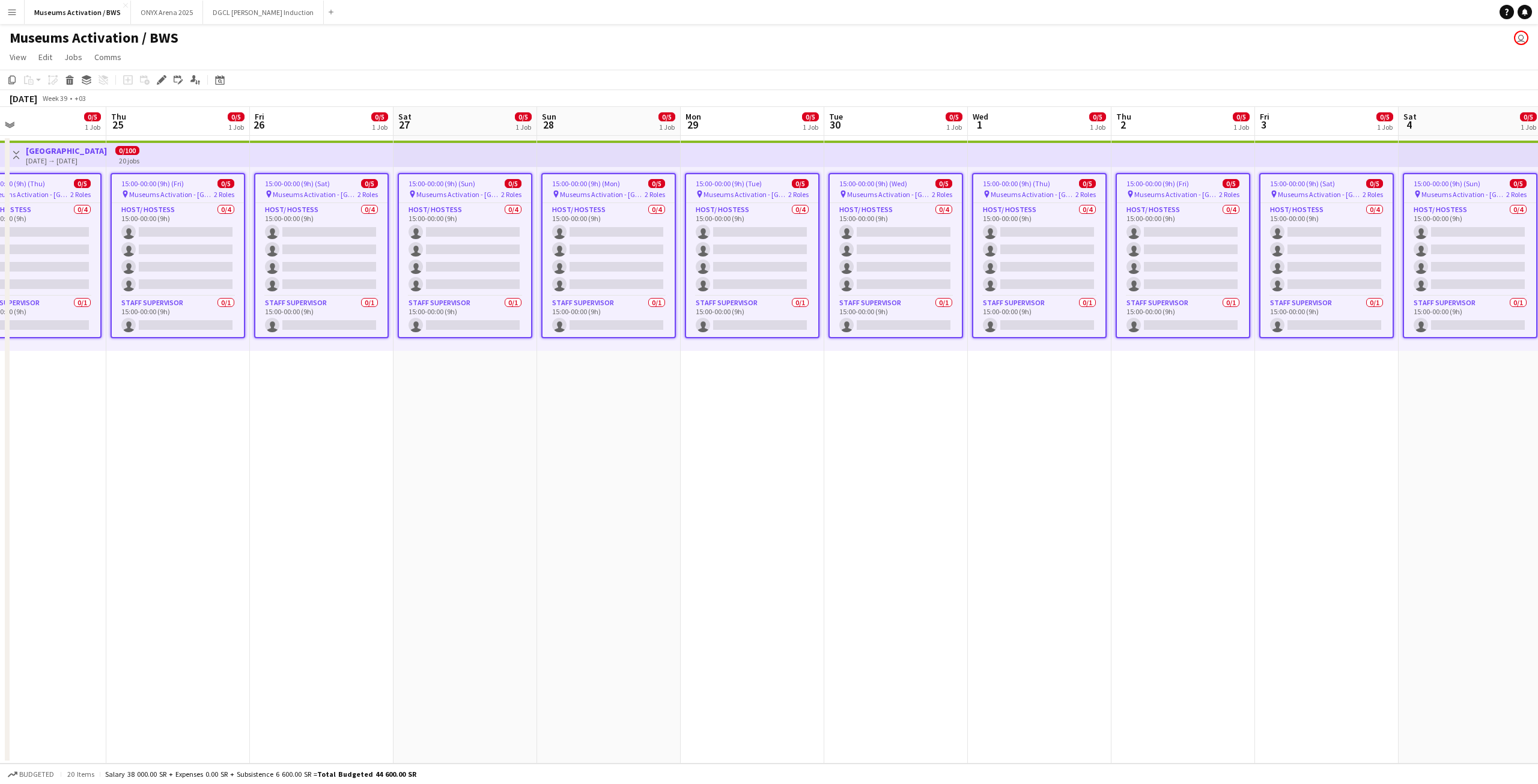
drag, startPoint x: 553, startPoint y: 431, endPoint x: 569, endPoint y: 427, distance: 16.8
click at [569, 428] on app-calendar-viewport "Mon 22 0/5 1 Job Tue 23 0/5 1 Job Wed 24 0/5 1 Job Thu 25 0/5 1 Job Fri 26 0/5 …" at bounding box center [769, 435] width 1538 height 657
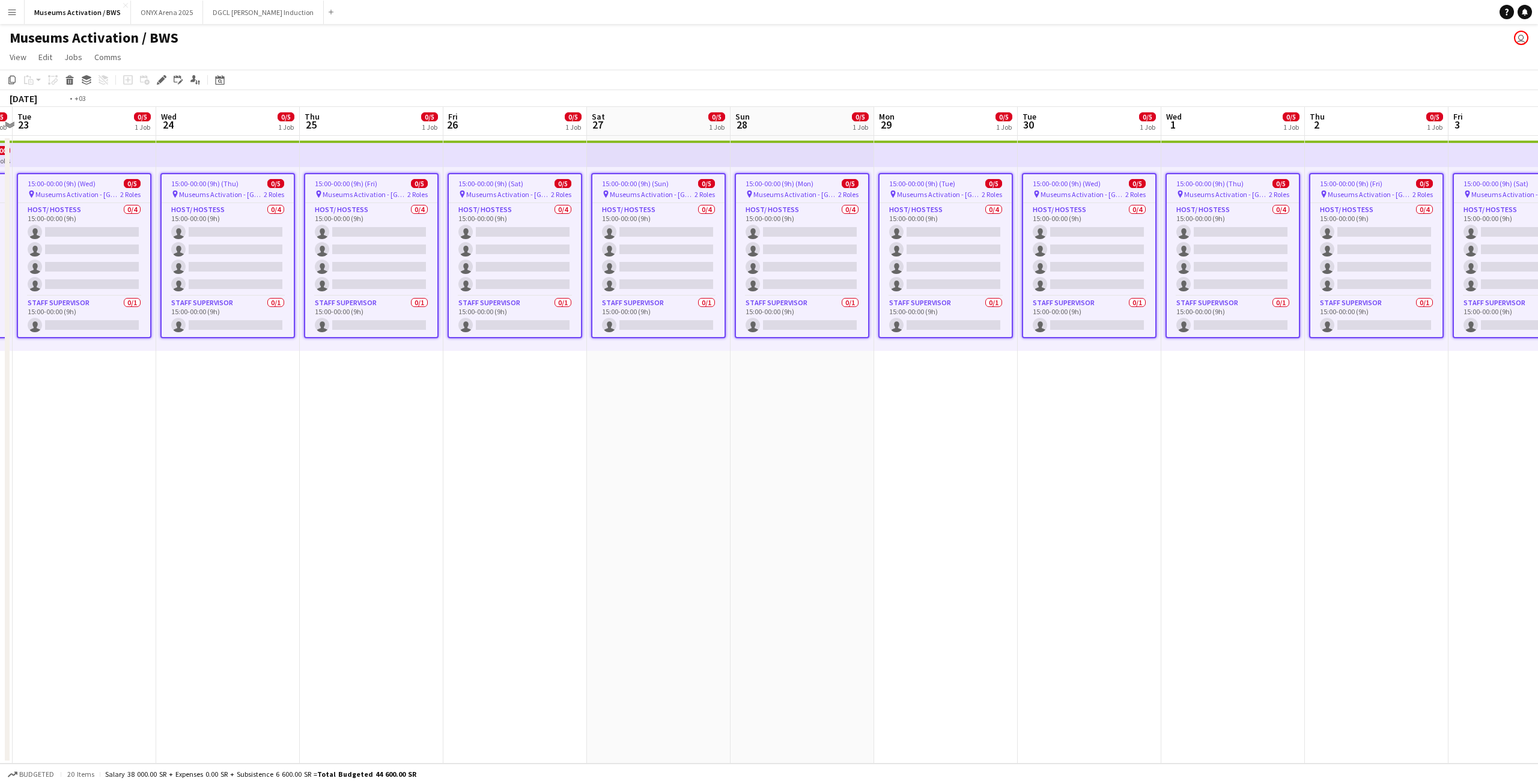
drag, startPoint x: 474, startPoint y: 439, endPoint x: 514, endPoint y: 432, distance: 40.8
click at [529, 432] on app-calendar-viewport "Sat 20 Sun 21 Mon 22 0/5 1 Job Tue 23 0/5 1 Job Wed 24 0/5 1 Job Thu 25 0/5 1 J…" at bounding box center [769, 435] width 1538 height 657
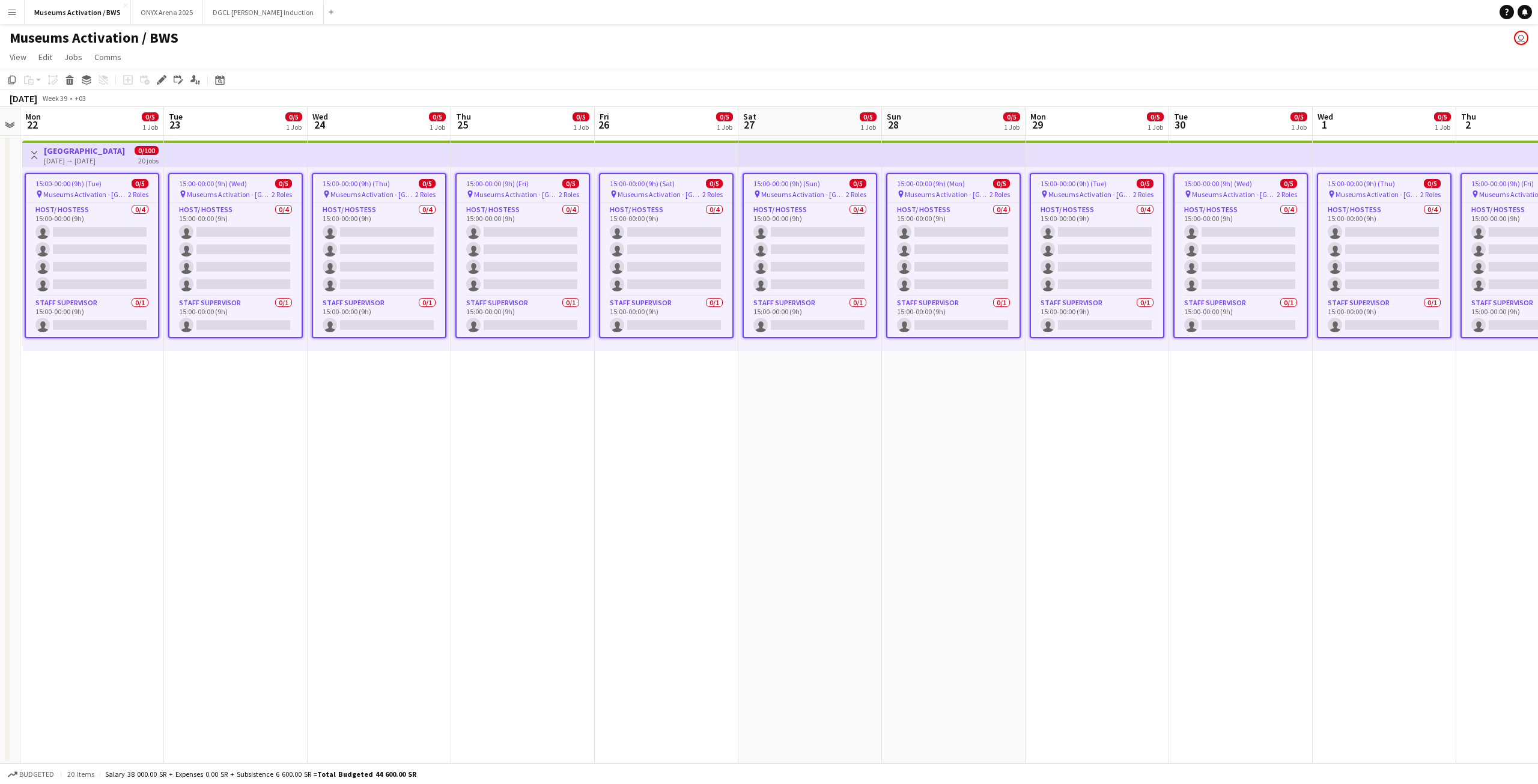
drag, startPoint x: 481, startPoint y: 433, endPoint x: 514, endPoint y: 425, distance: 33.4
click at [534, 424] on app-calendar-viewport "Sat 20 Sun 21 Mon 22 0/5 1 Job Tue 23 0/5 1 Job Wed 24 0/5 1 Job Thu 25 0/5 1 J…" at bounding box center [769, 435] width 1538 height 657
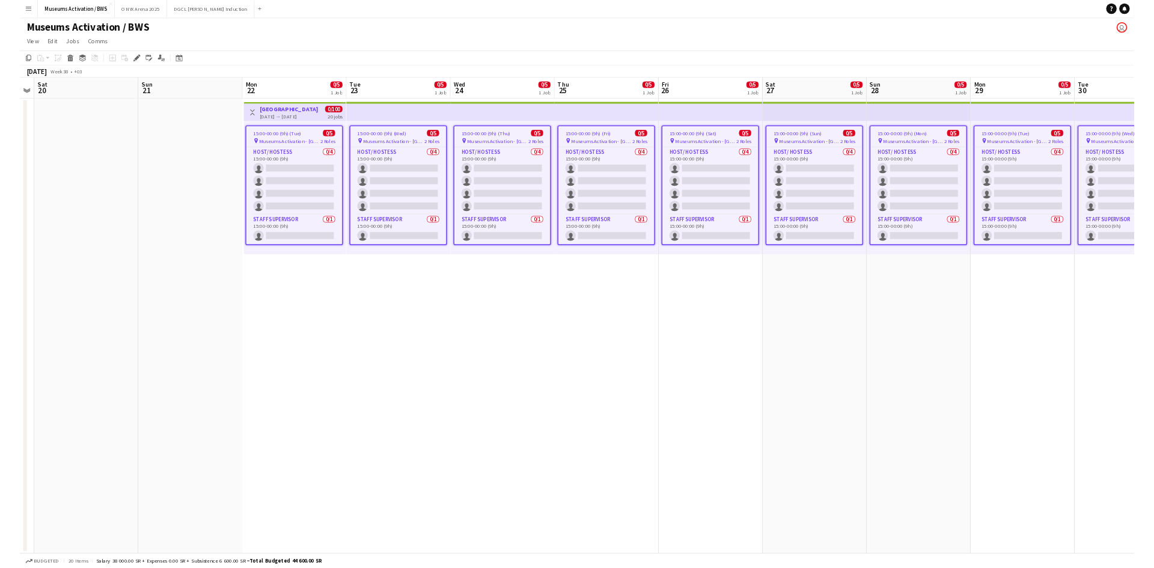
scroll to position [0, 383]
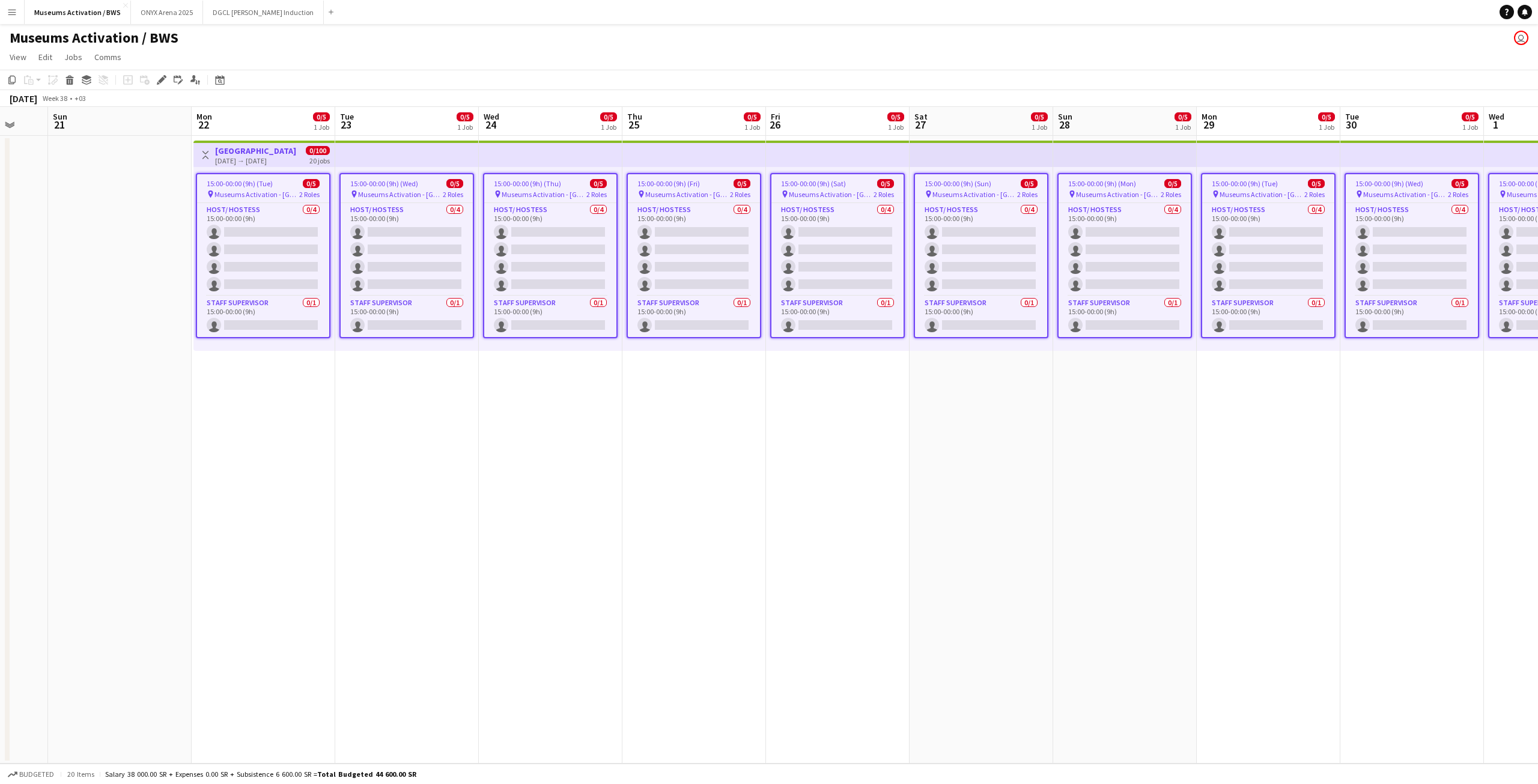
click at [639, 418] on app-date-cell "15:00-00:00 (9h) (Fri) 0/5 pin Museums Activation - [GEOGRAPHIC_DATA] 2 Roles H…" at bounding box center [694, 450] width 144 height 628
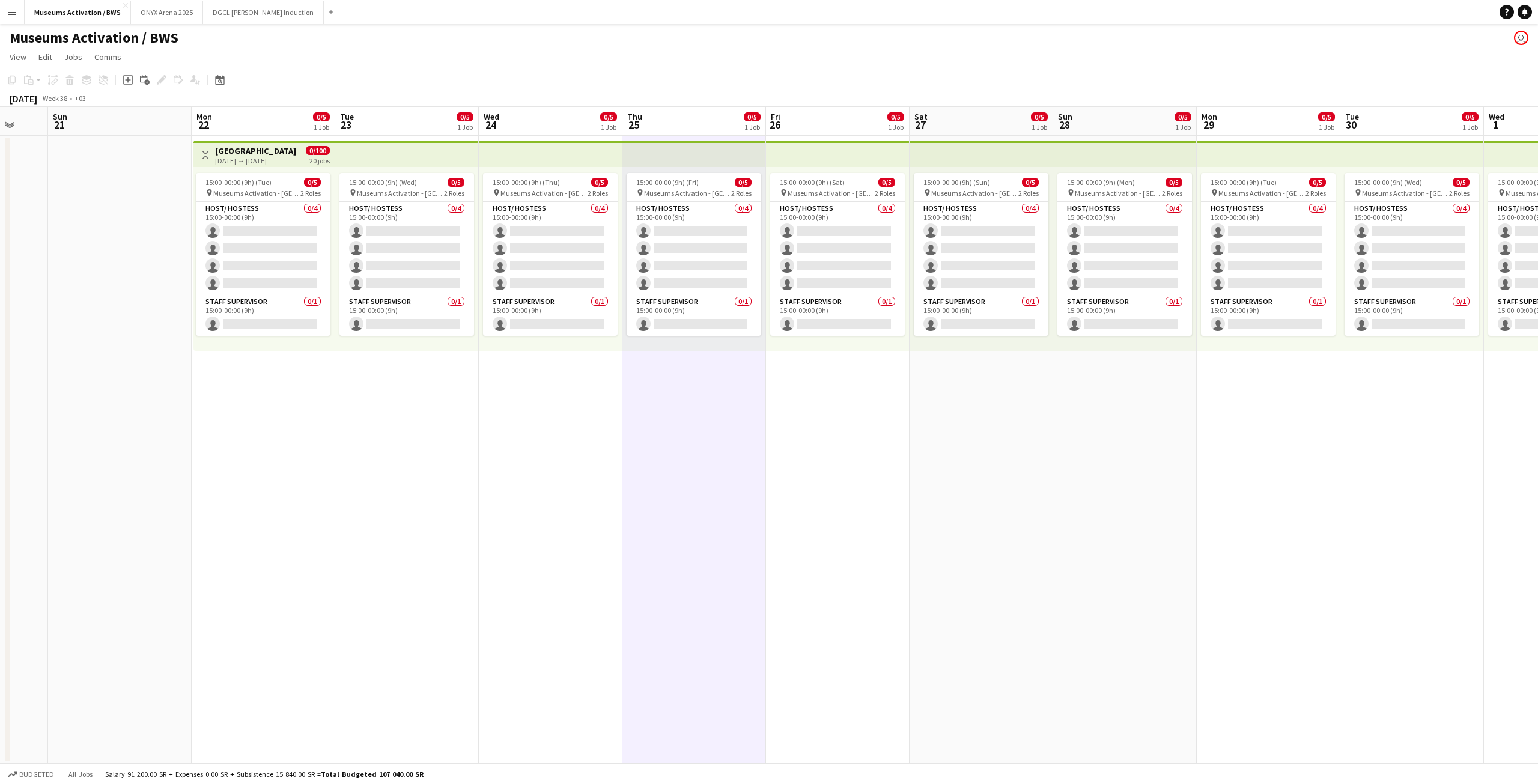
click at [121, 218] on app-date-cell at bounding box center [120, 450] width 144 height 628
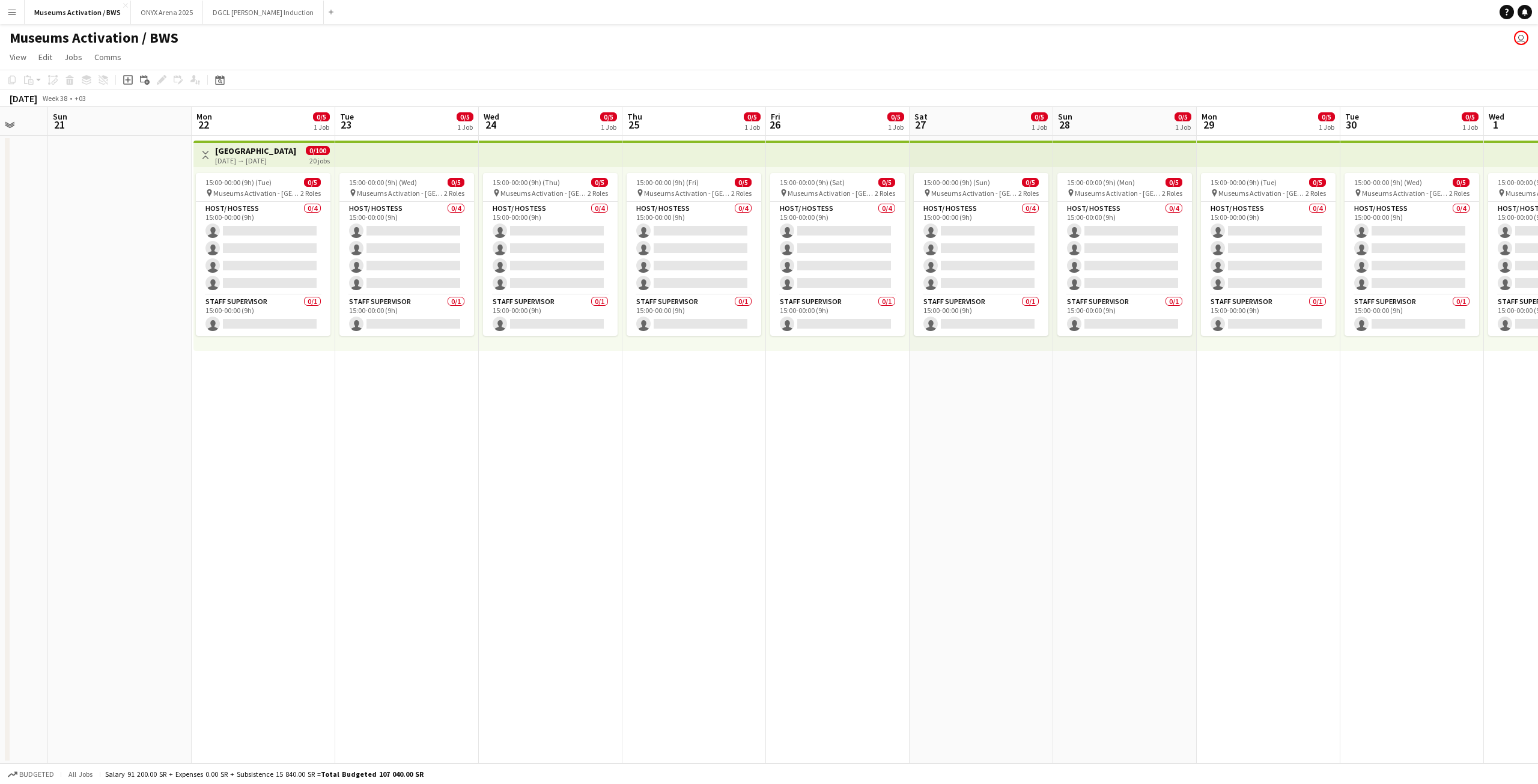
click at [16, 22] on button "Menu" at bounding box center [12, 12] width 24 height 24
click at [122, 60] on link "My Workforce" at bounding box center [181, 65] width 120 height 24
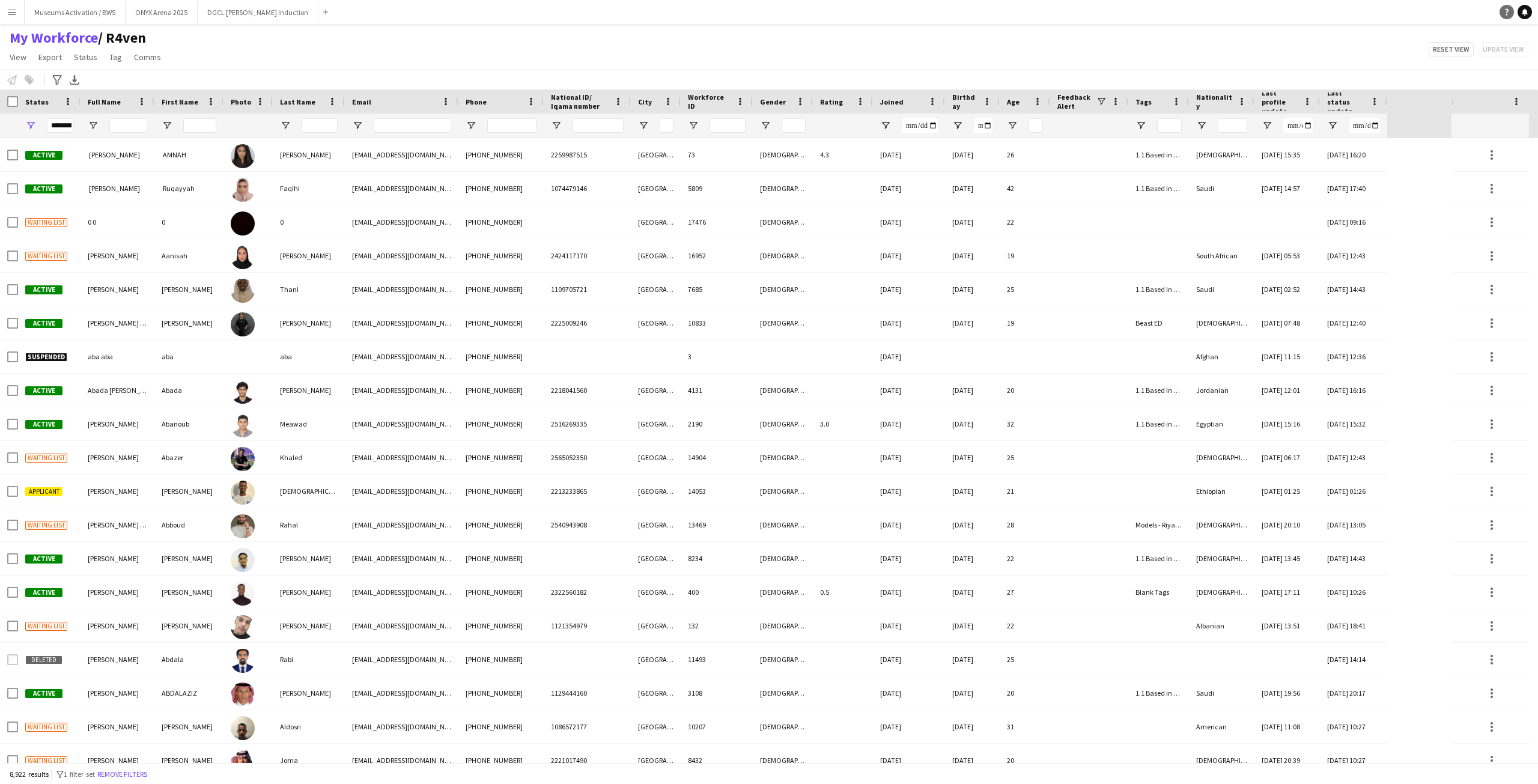
click at [1503, 14] on link "Help" at bounding box center [1507, 12] width 14 height 14
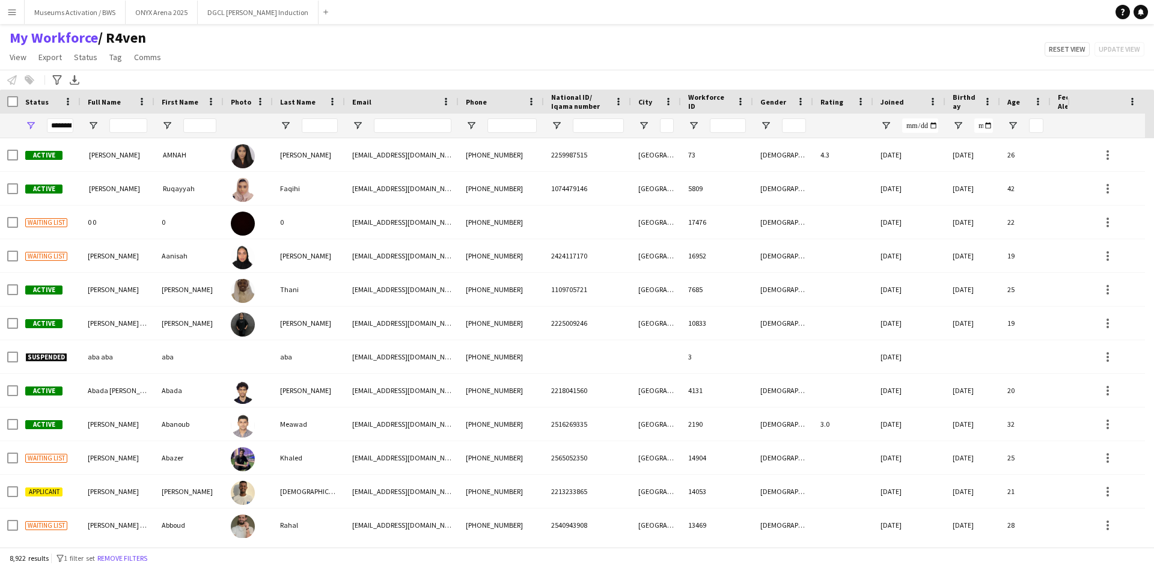
click at [215, 64] on div "My Workforce / R4ven View Views Default view R4ven New view Update view Delete …" at bounding box center [577, 49] width 1154 height 41
click at [760, 38] on div "My Workforce / R4ven View Views Default view R4ven New view Update view Delete …" at bounding box center [577, 49] width 1154 height 41
click at [802, 46] on div "My Workforce / R4ven View Views Default view R4ven New view Update view Delete …" at bounding box center [577, 49] width 1154 height 41
